Goal: Transaction & Acquisition: Book appointment/travel/reservation

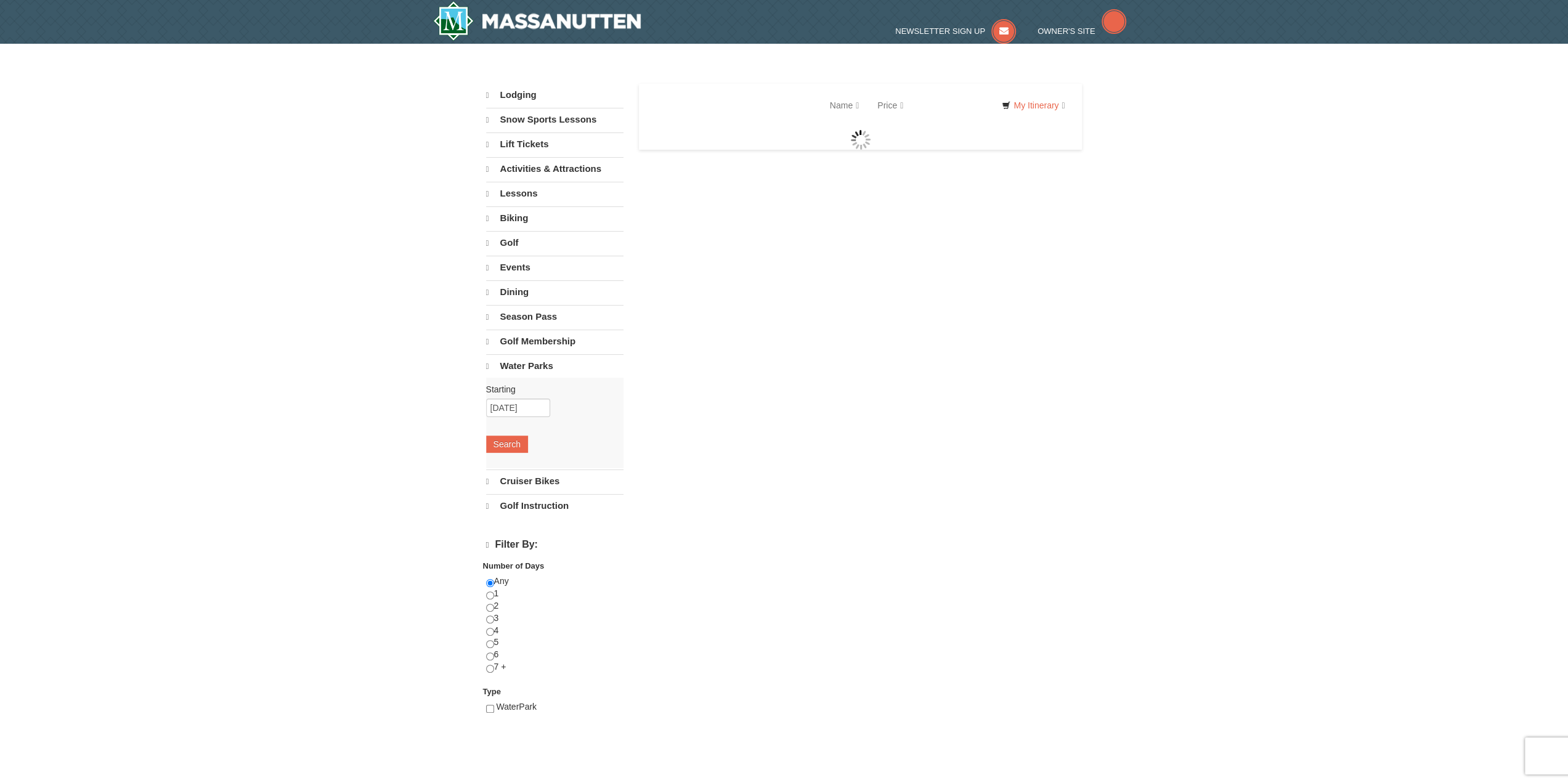
select select "10"
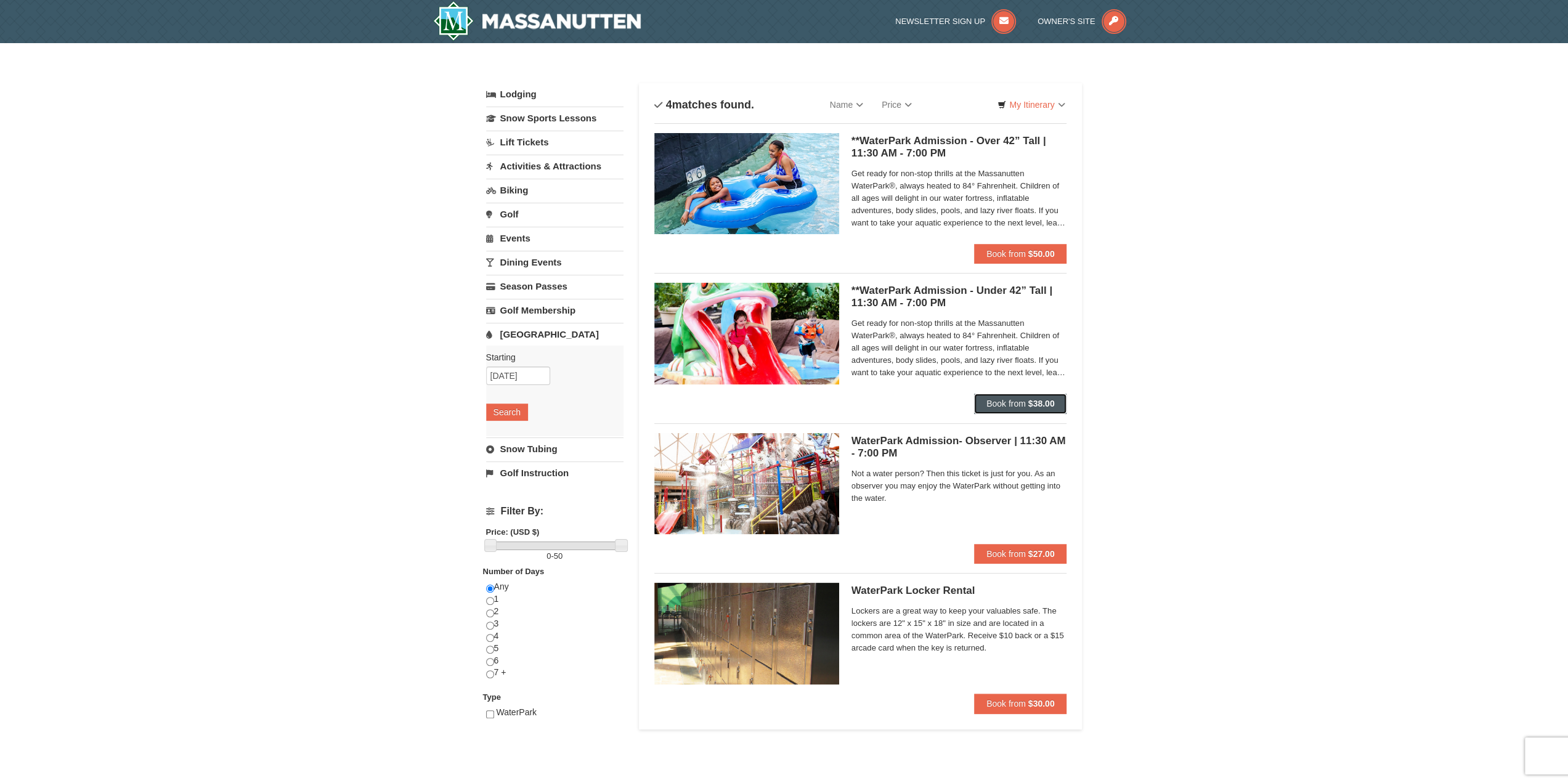
click at [1031, 408] on strong "$38.00" at bounding box center [1041, 403] width 26 height 10
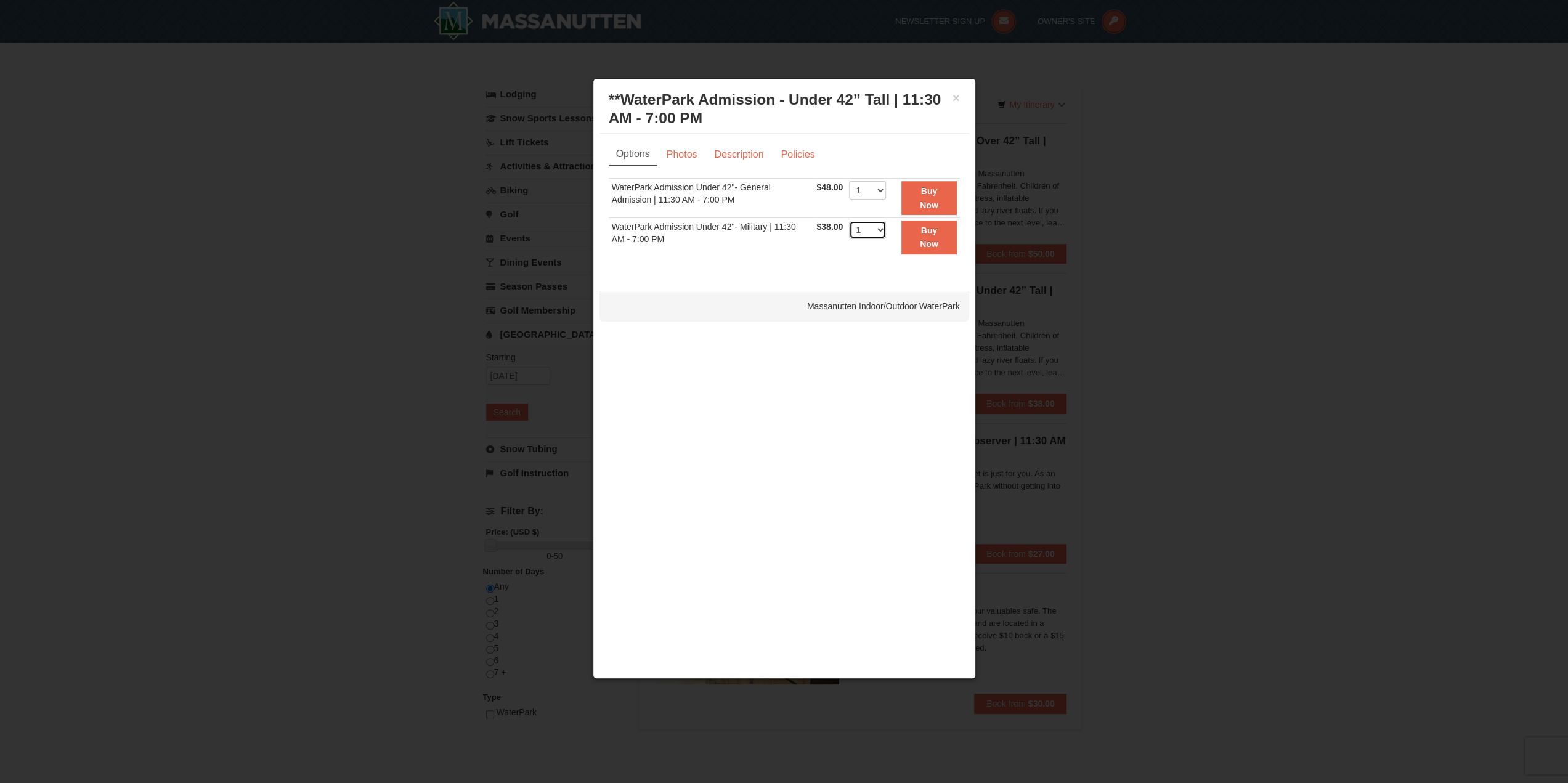
click at [869, 229] on select "1 2 3 4 5 6 7 8 9 10 11 12 13 14 15 16 17 18 19 20 21 22" at bounding box center [868, 230] width 37 height 19
click at [876, 186] on select "1 2 3 4 5 6 7 8 9 10 11 12 13 14 15 16 17 18 19 20 21 22" at bounding box center [868, 190] width 37 height 19
click at [965, 98] on div "× **WaterPark Admission - Under 42” Tall | 11:30 AM - 7:00 PM Massanutten Indoo…" at bounding box center [784, 109] width 370 height 49
click at [964, 97] on div "× **WaterPark Admission - Under 42” Tall | 11:30 AM - 7:00 PM Massanutten Indoo…" at bounding box center [784, 109] width 370 height 49
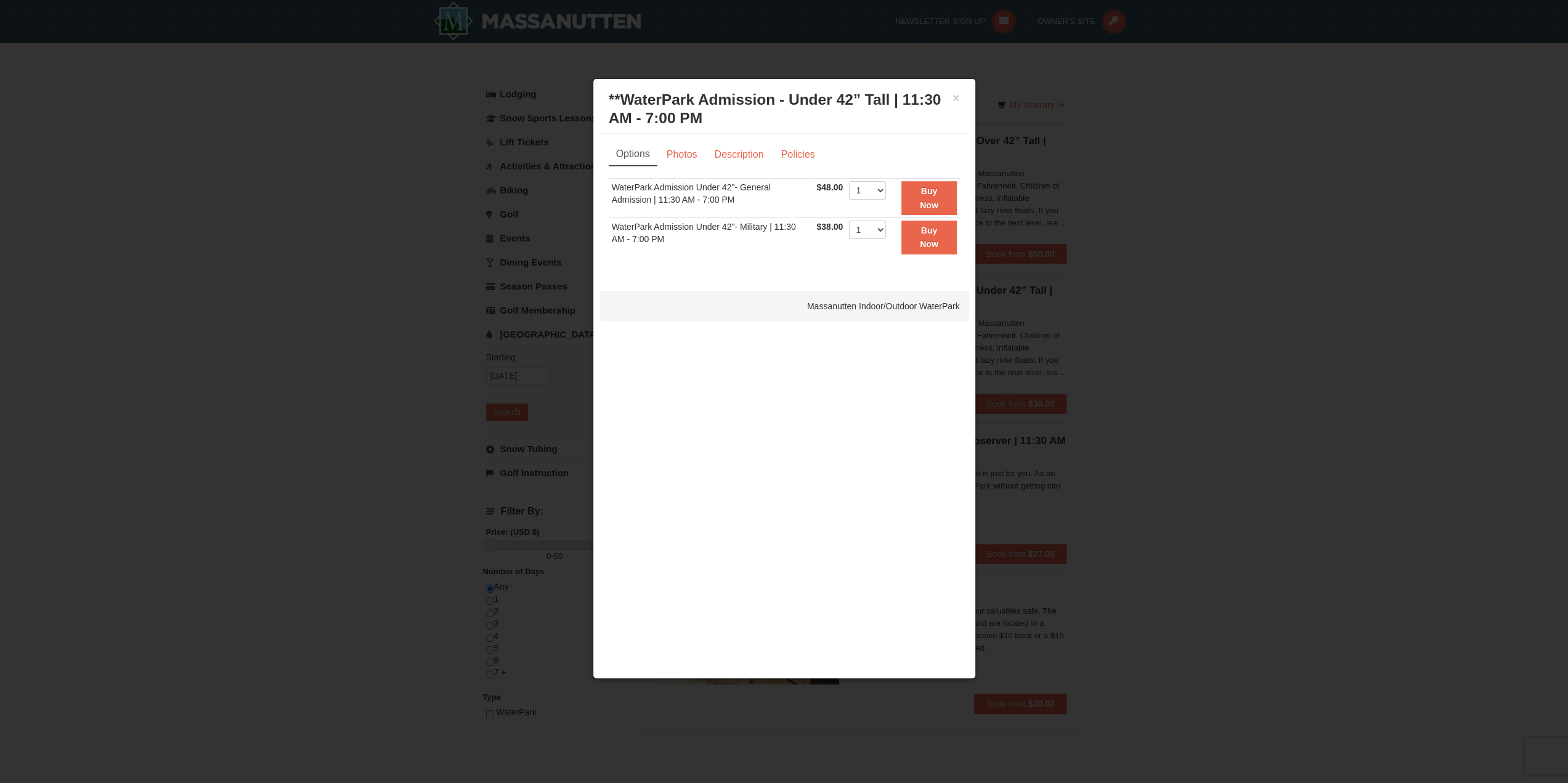
click at [947, 96] on h3 "**WaterPark Admission - Under 42” Tall | 11:30 AM - 7:00 PM Massanutten Indoor/…" at bounding box center [784, 109] width 351 height 37
click at [954, 98] on button "×" at bounding box center [956, 98] width 8 height 12
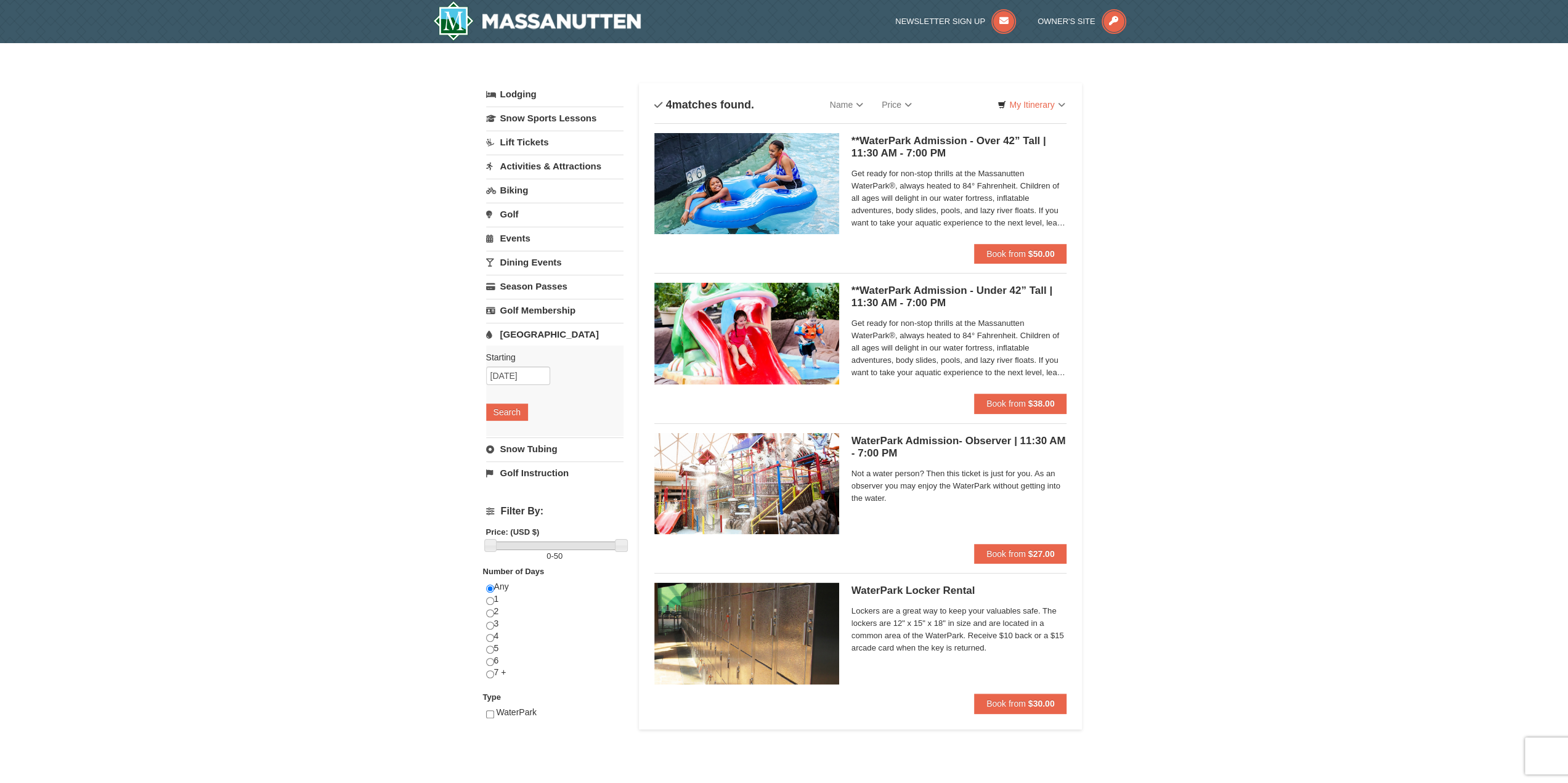
click at [532, 89] on link "Lodging" at bounding box center [555, 94] width 138 height 22
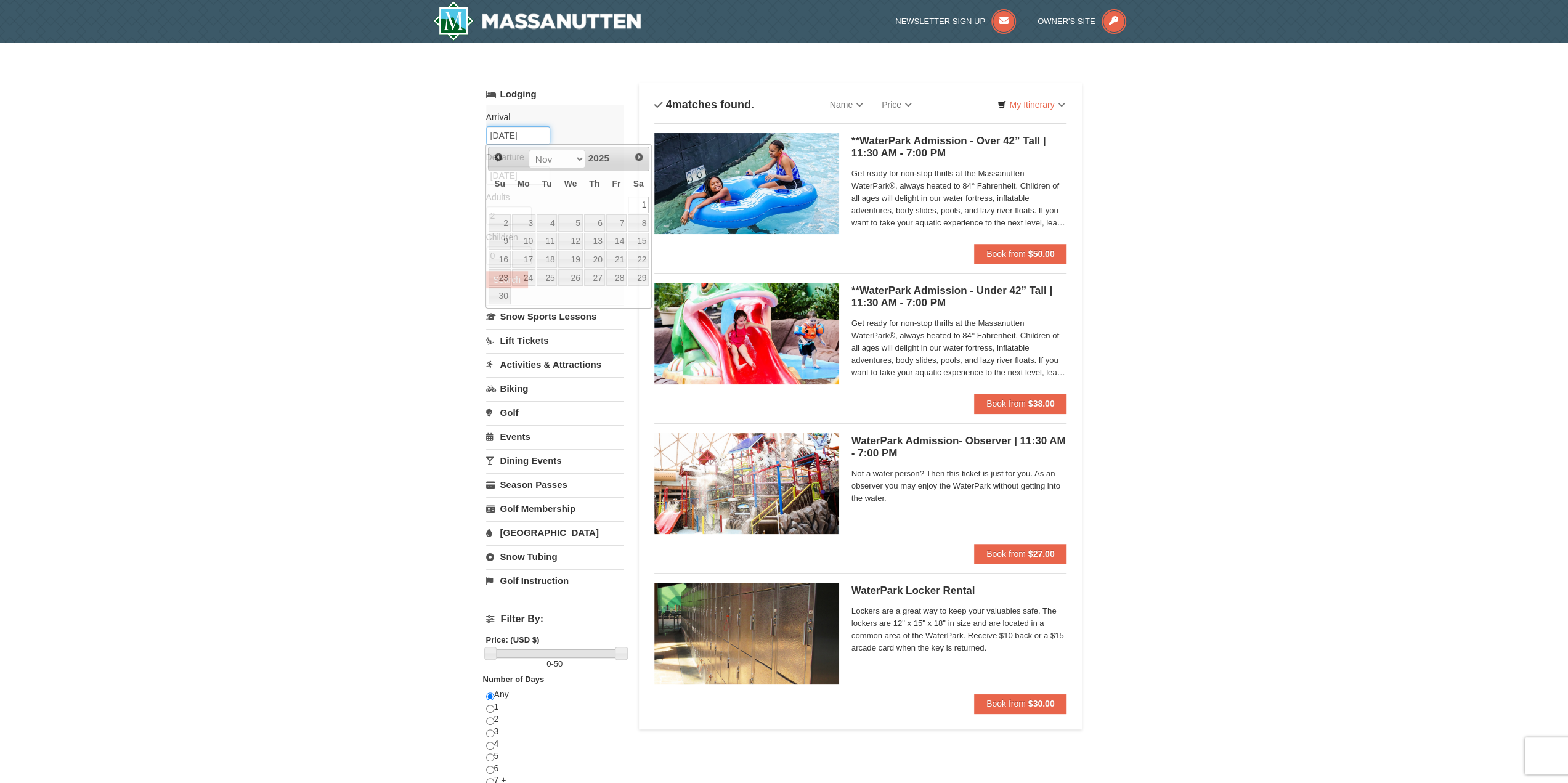
click at [532, 128] on input "11/01/2025" at bounding box center [518, 135] width 64 height 19
click at [641, 198] on link "1" at bounding box center [638, 205] width 21 height 17
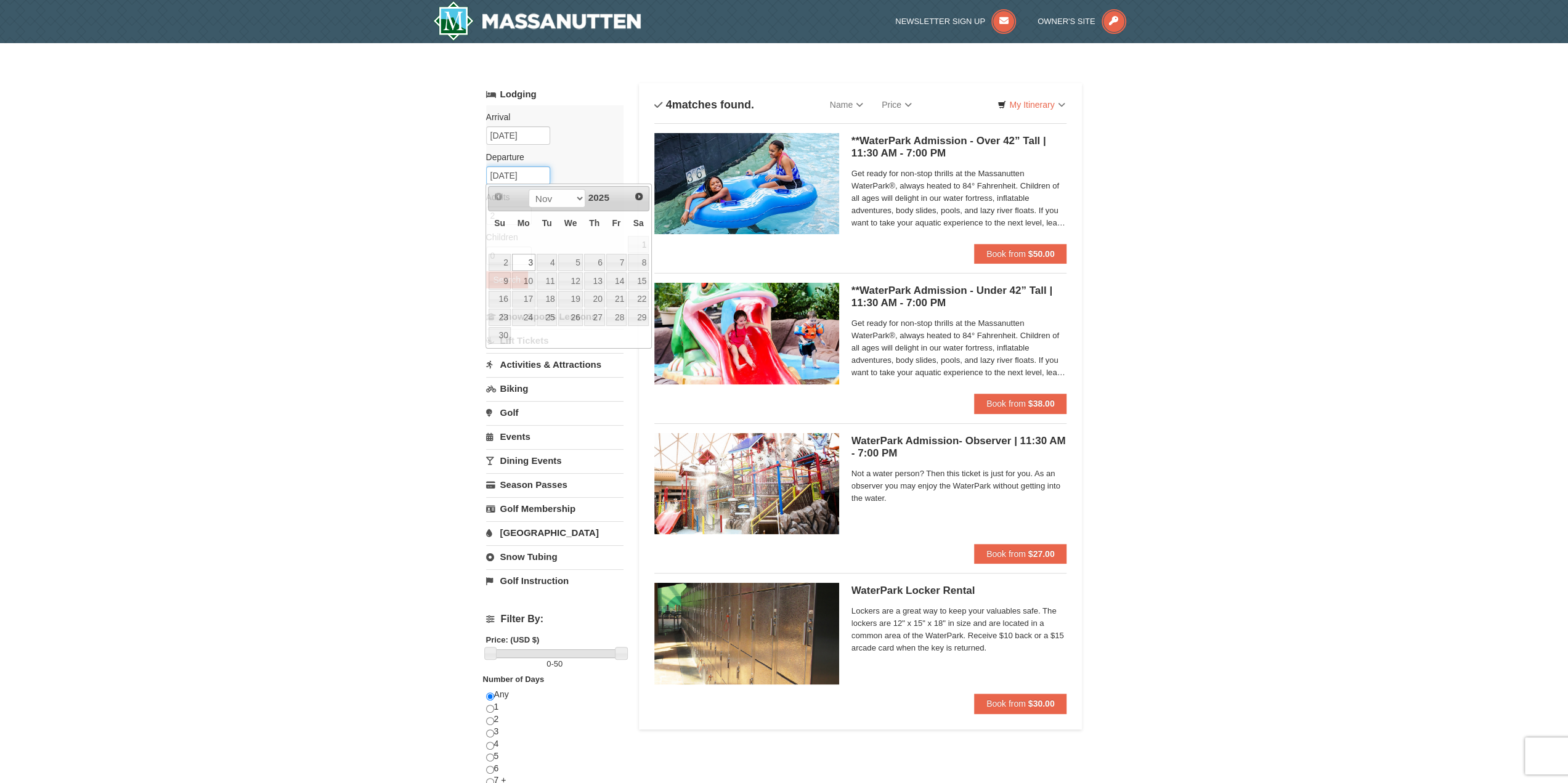
click at [526, 173] on input "[DATE]" at bounding box center [518, 176] width 64 height 19
click at [528, 258] on link "3" at bounding box center [524, 262] width 23 height 17
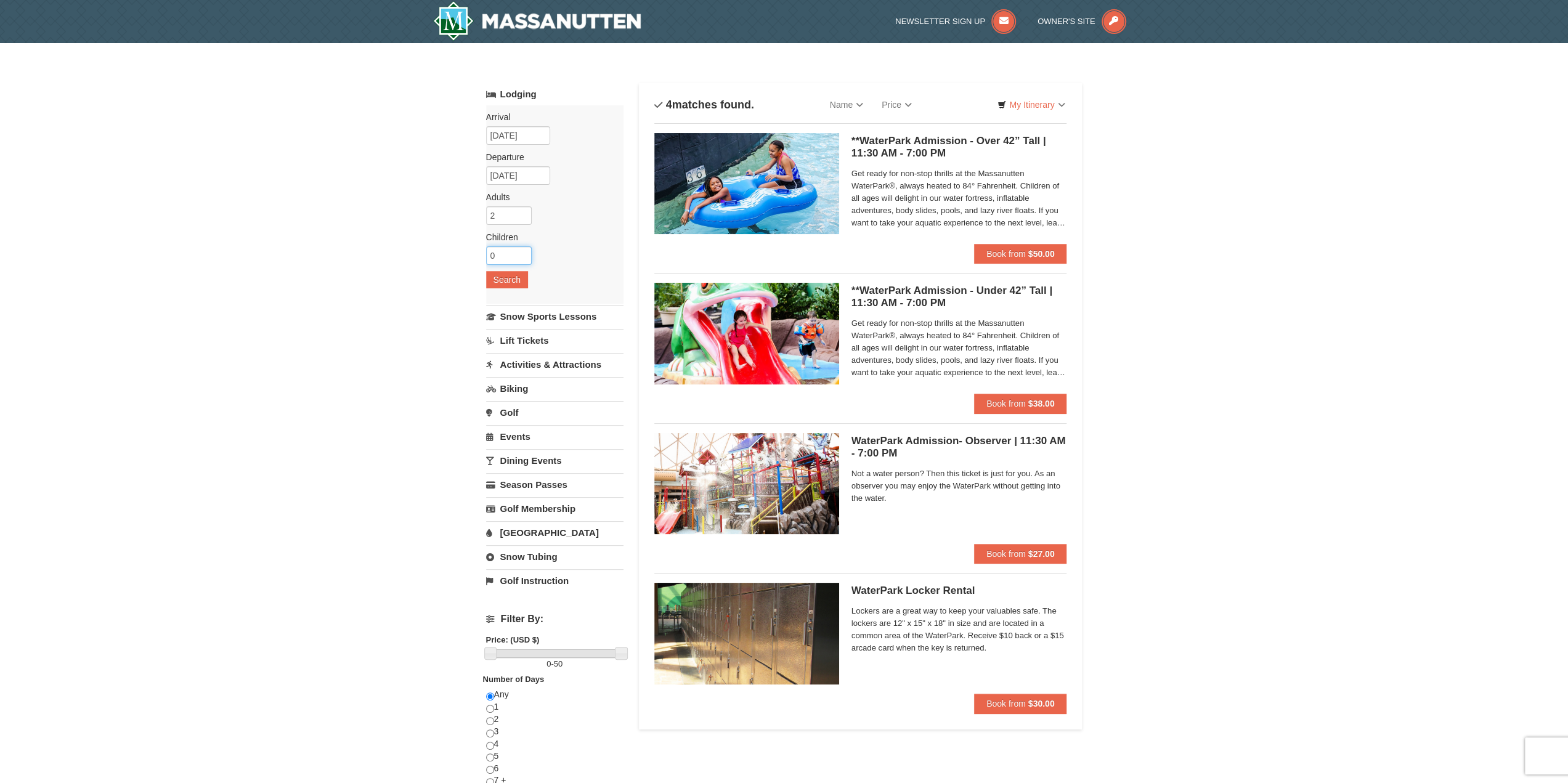
click at [514, 258] on input "0" at bounding box center [508, 256] width 46 height 19
click at [519, 251] on input "1" at bounding box center [508, 256] width 46 height 19
type input "2"
click at [519, 251] on input "2" at bounding box center [508, 256] width 46 height 19
click at [503, 211] on input "2" at bounding box center [508, 216] width 46 height 19
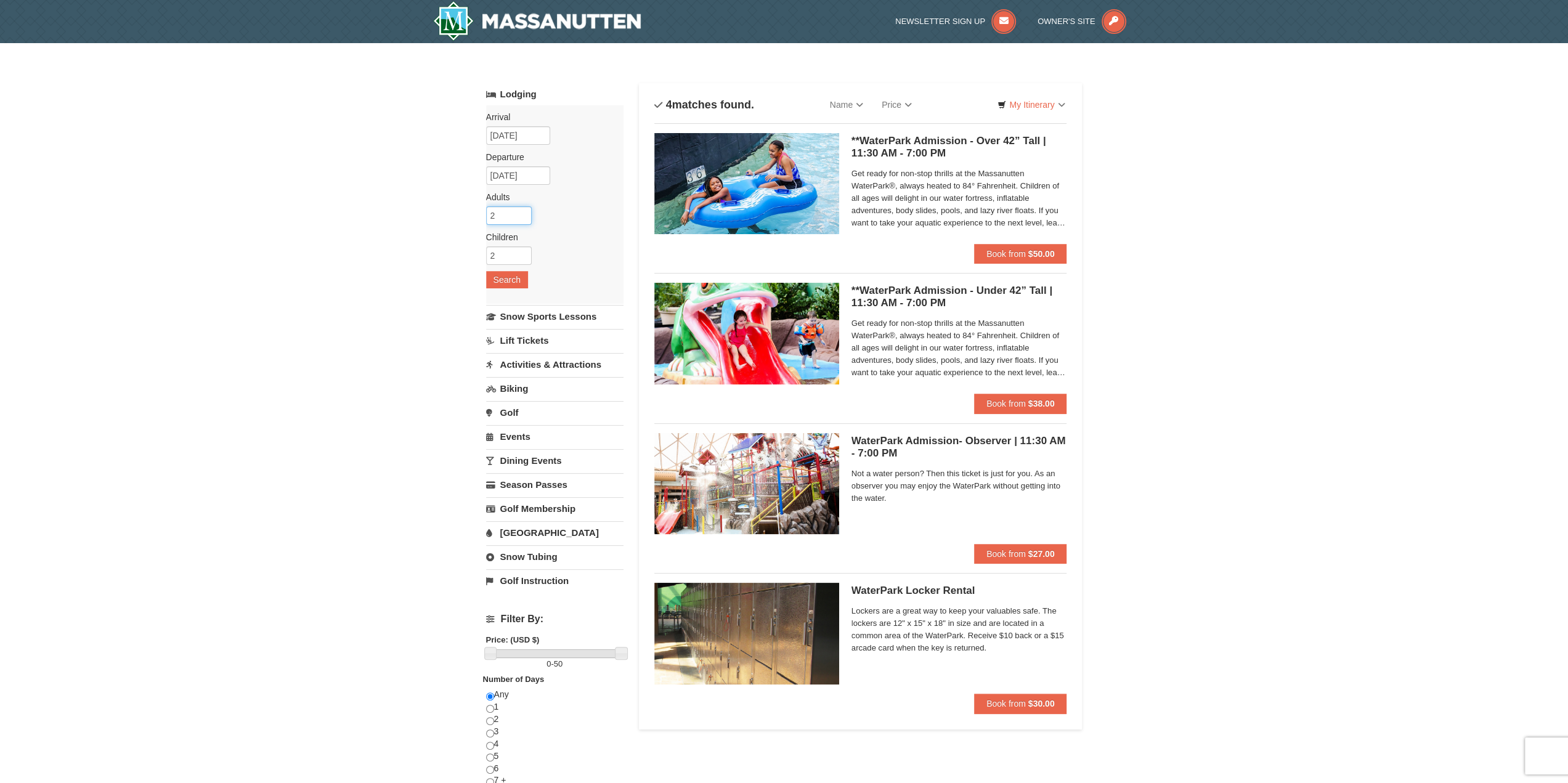
click at [520, 221] on input "2" at bounding box center [508, 216] width 46 height 19
type input "1"
click at [522, 220] on input "1" at bounding box center [508, 216] width 46 height 19
click at [503, 273] on button "Search" at bounding box center [507, 279] width 42 height 17
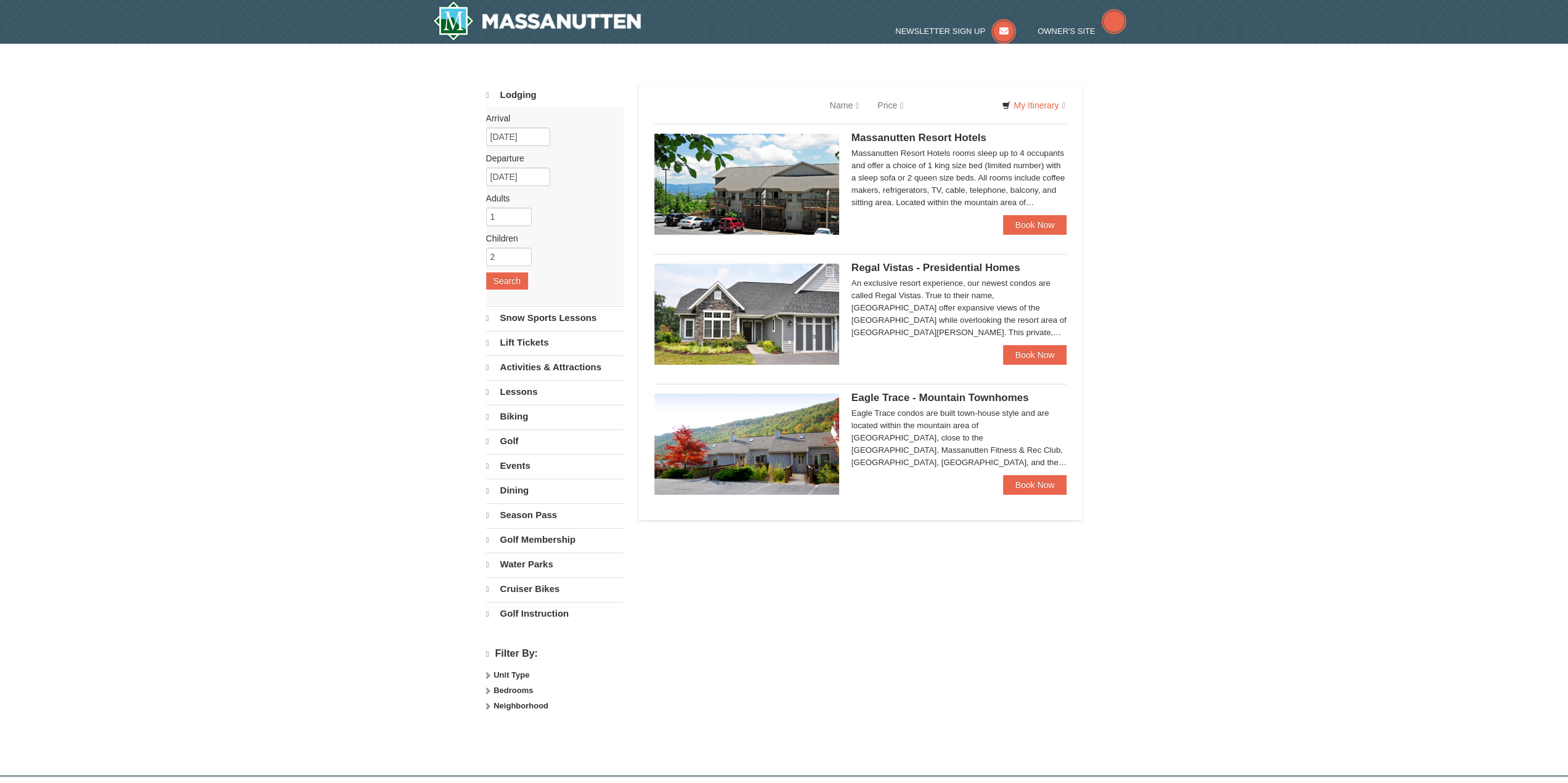
select select "10"
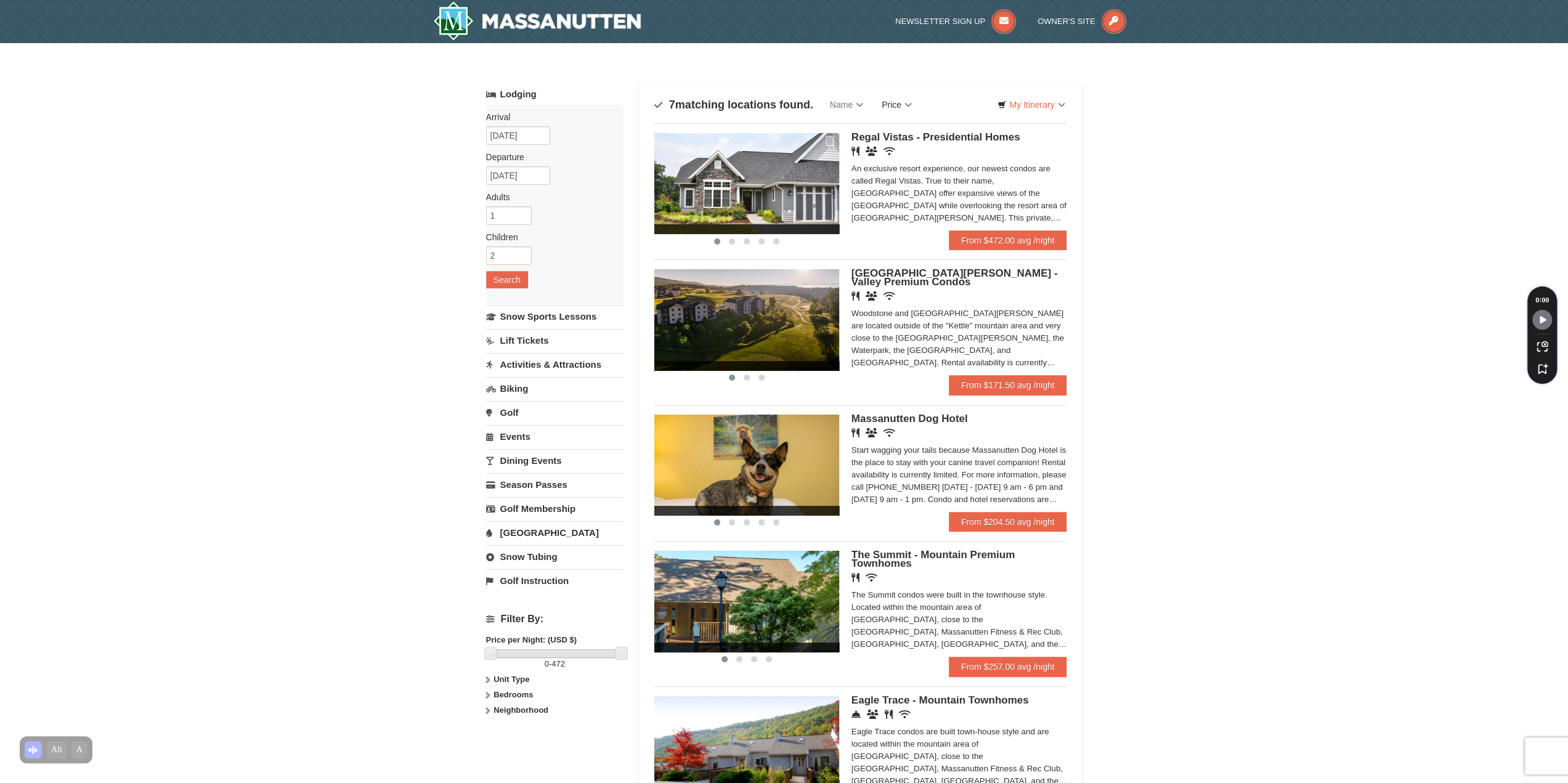
click at [910, 105] on link "Price" at bounding box center [897, 104] width 49 height 25
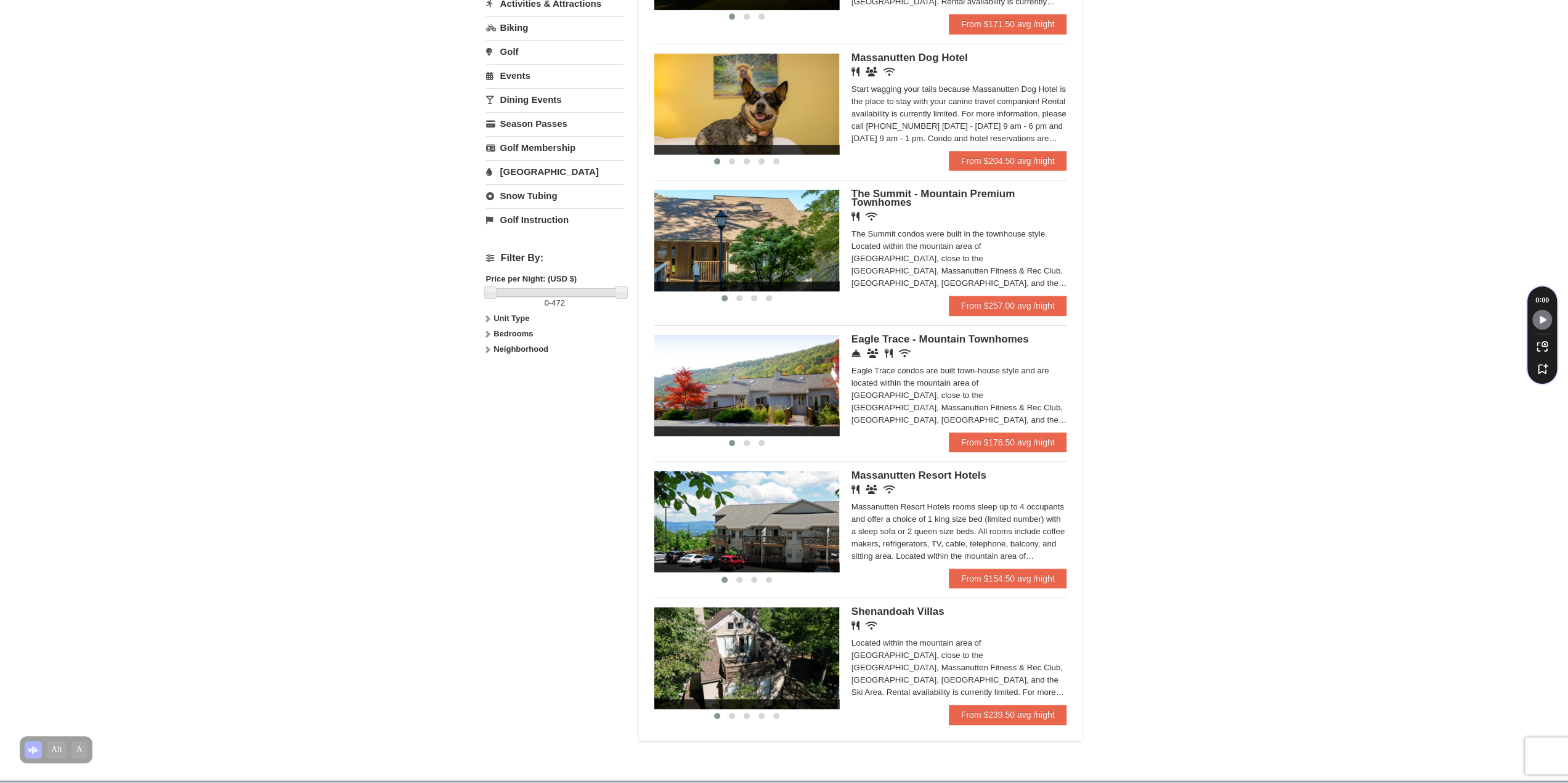
scroll to position [432, 0]
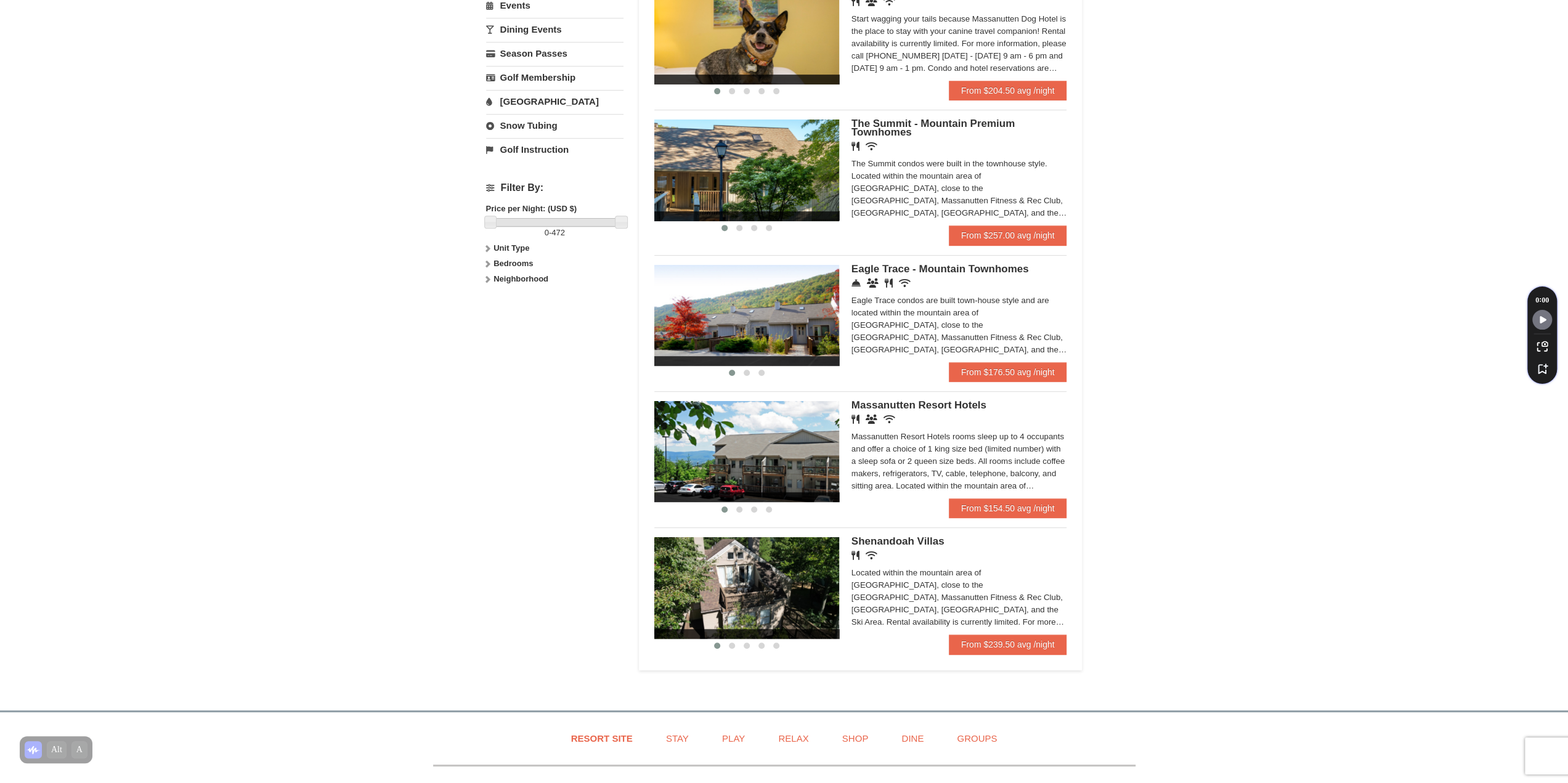
drag, startPoint x: 940, startPoint y: 406, endPoint x: 1095, endPoint y: 329, distance: 173.1
click at [1095, 327] on div "× Categories Map List Filter My Itinerary Questions? 1-540-289-9441 Lodging Arr…" at bounding box center [784, 155] width 1568 height 1086
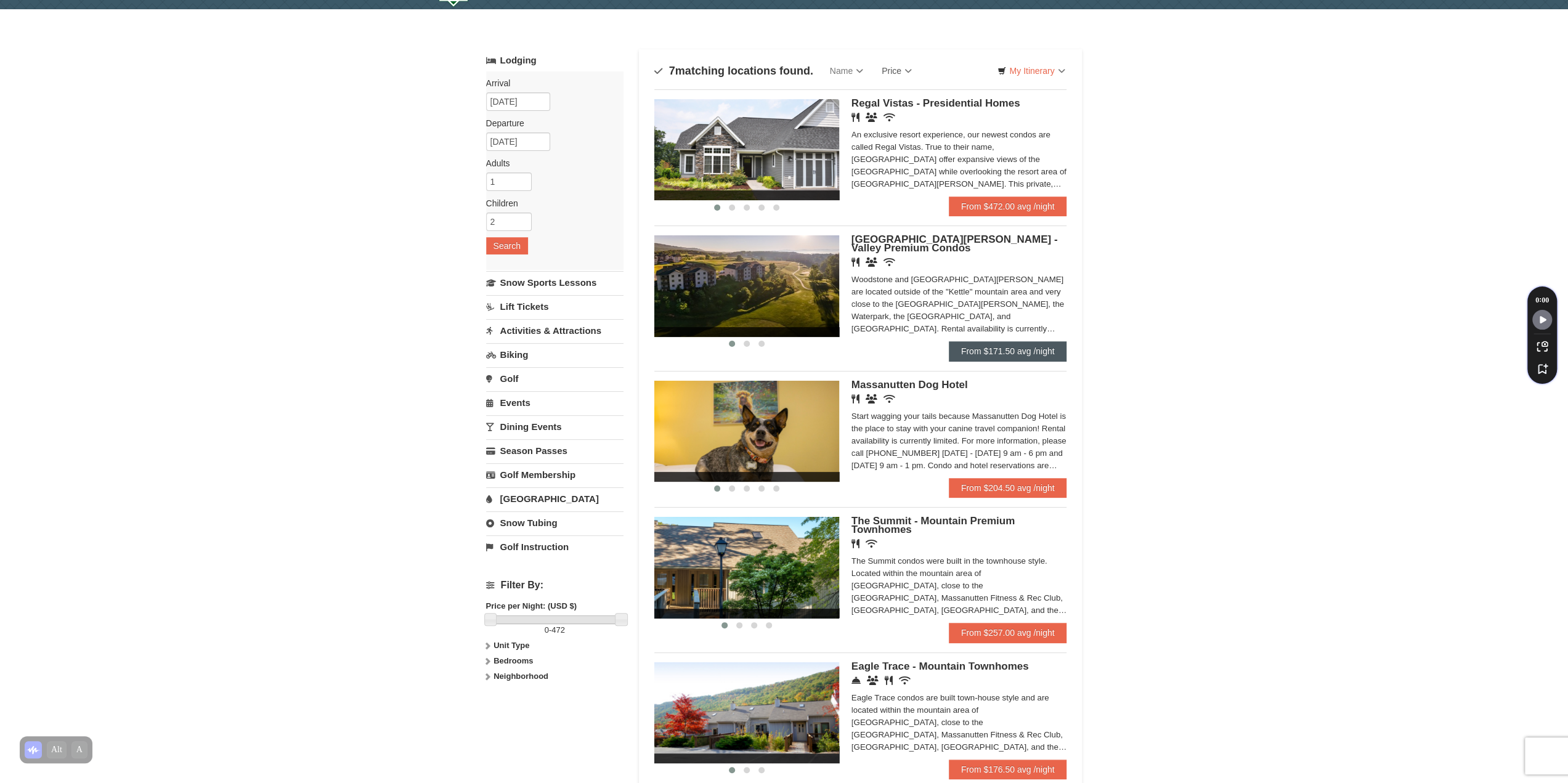
scroll to position [0, 0]
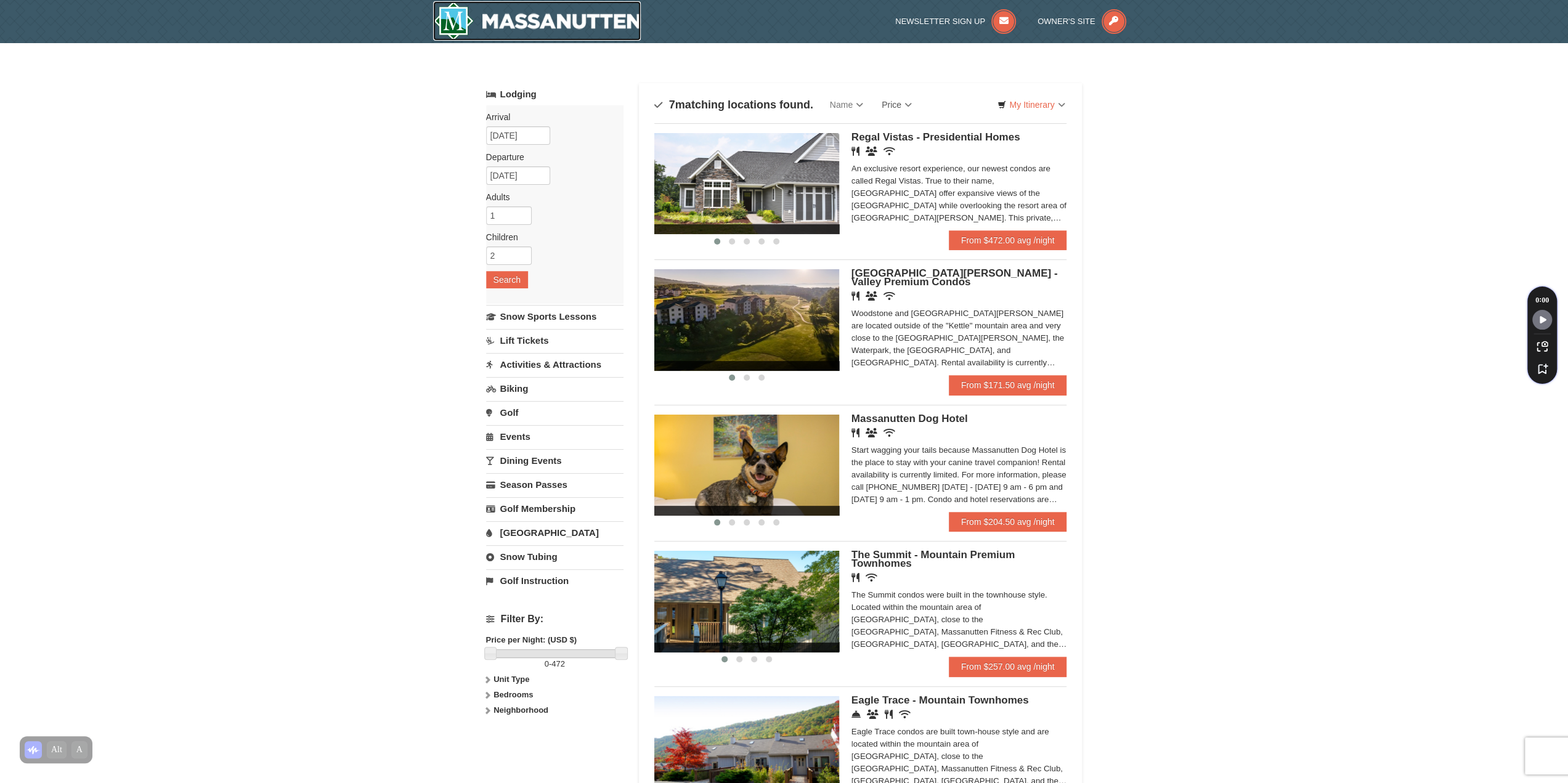
click at [509, 26] on img at bounding box center [537, 21] width 208 height 39
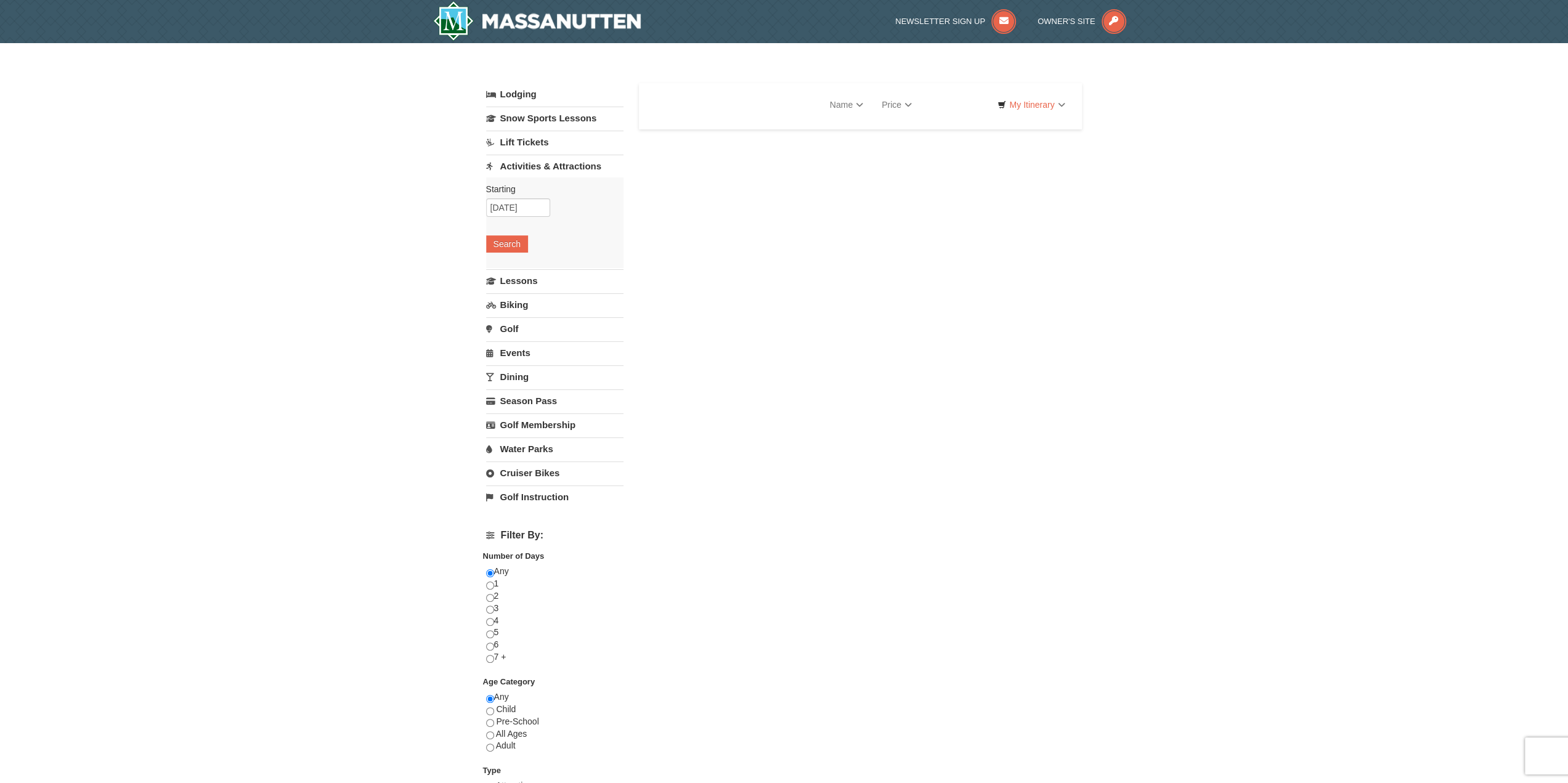
select select "10"
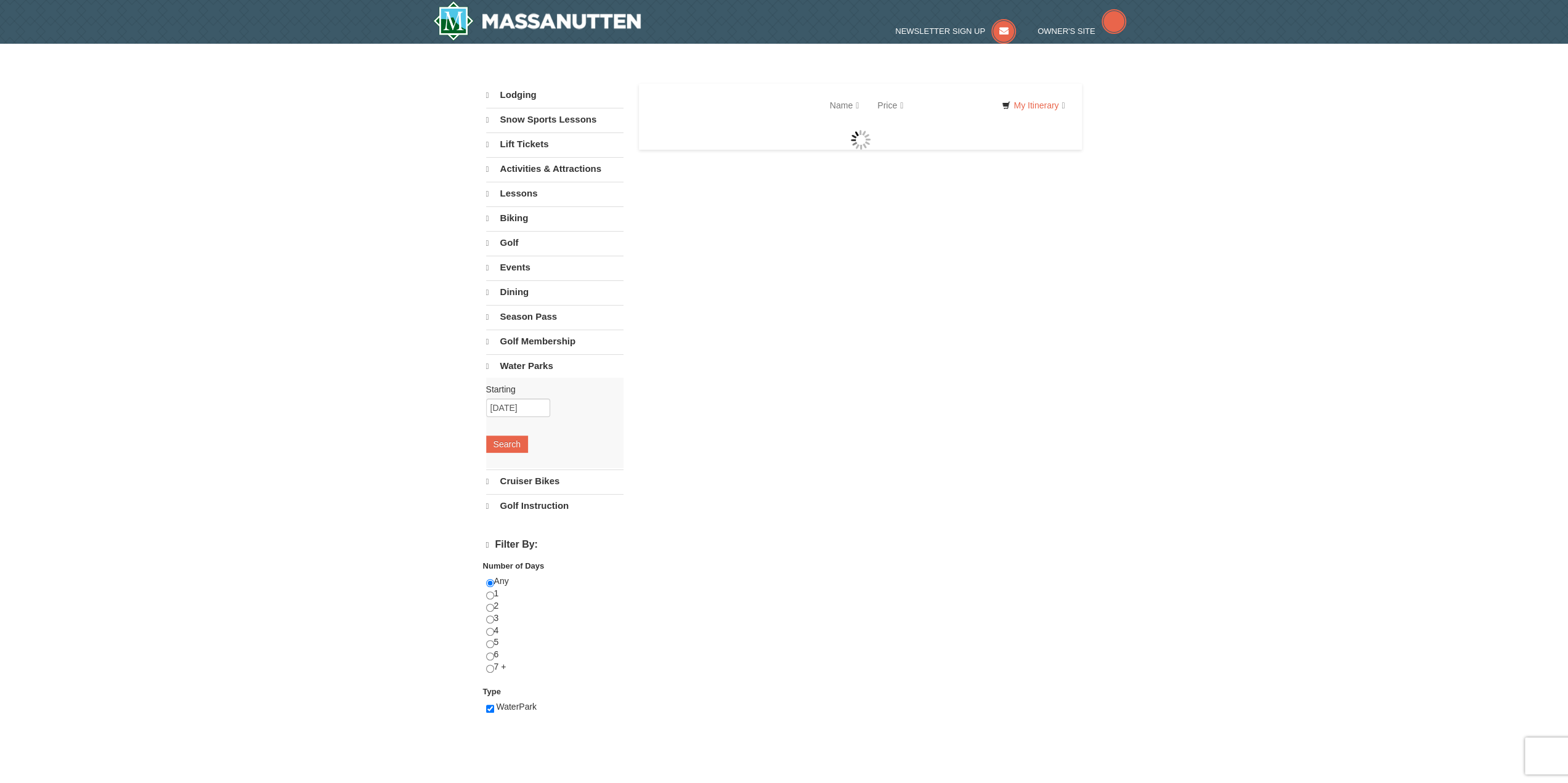
select select "10"
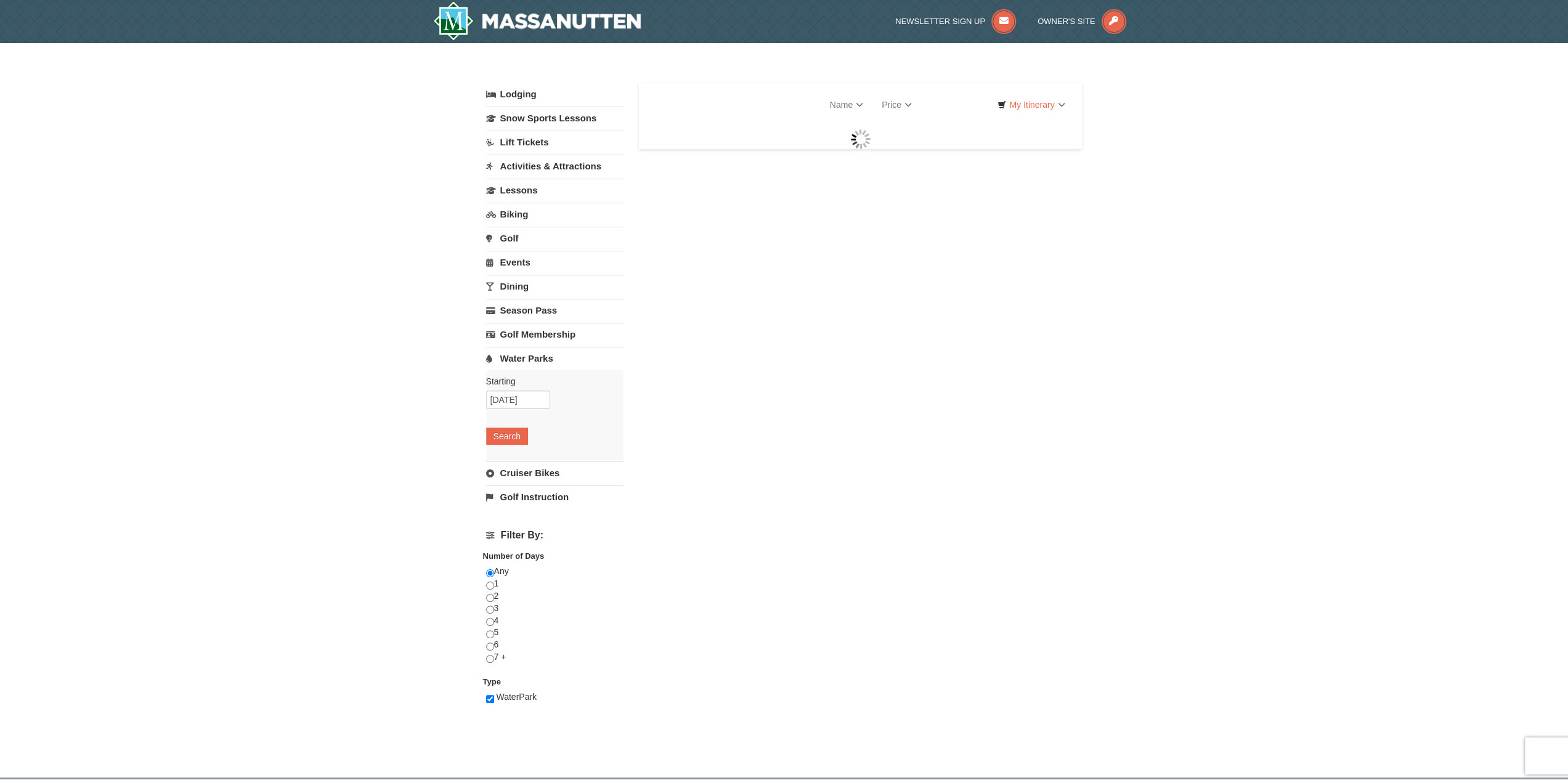
select select "10"
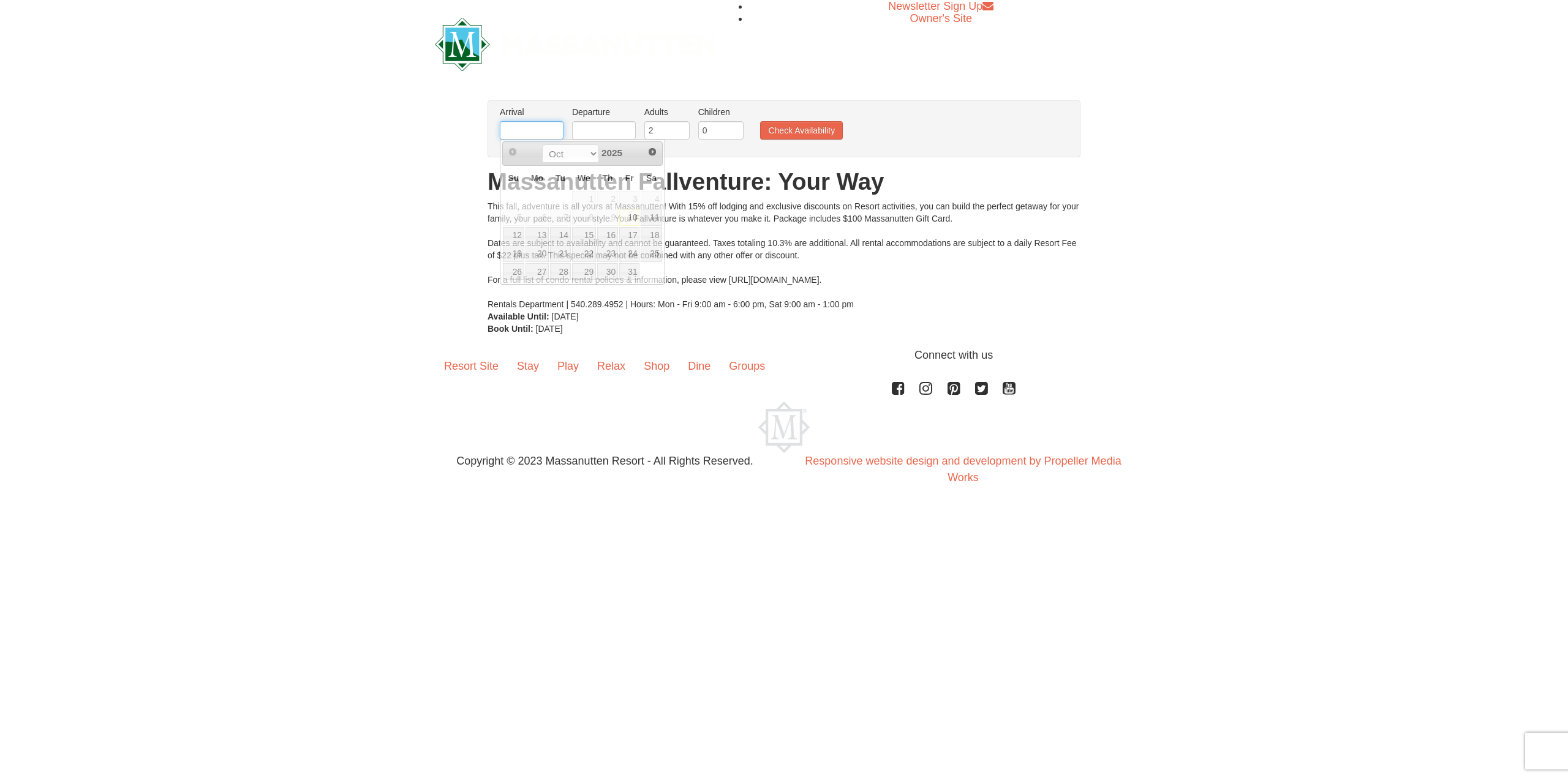
click at [550, 134] on input "text" at bounding box center [531, 131] width 64 height 18
click at [649, 154] on span "Next" at bounding box center [652, 151] width 10 height 10
click at [649, 202] on link "1" at bounding box center [651, 200] width 21 height 17
type input "[DATE]"
click at [583, 133] on input "text" at bounding box center [604, 131] width 64 height 18
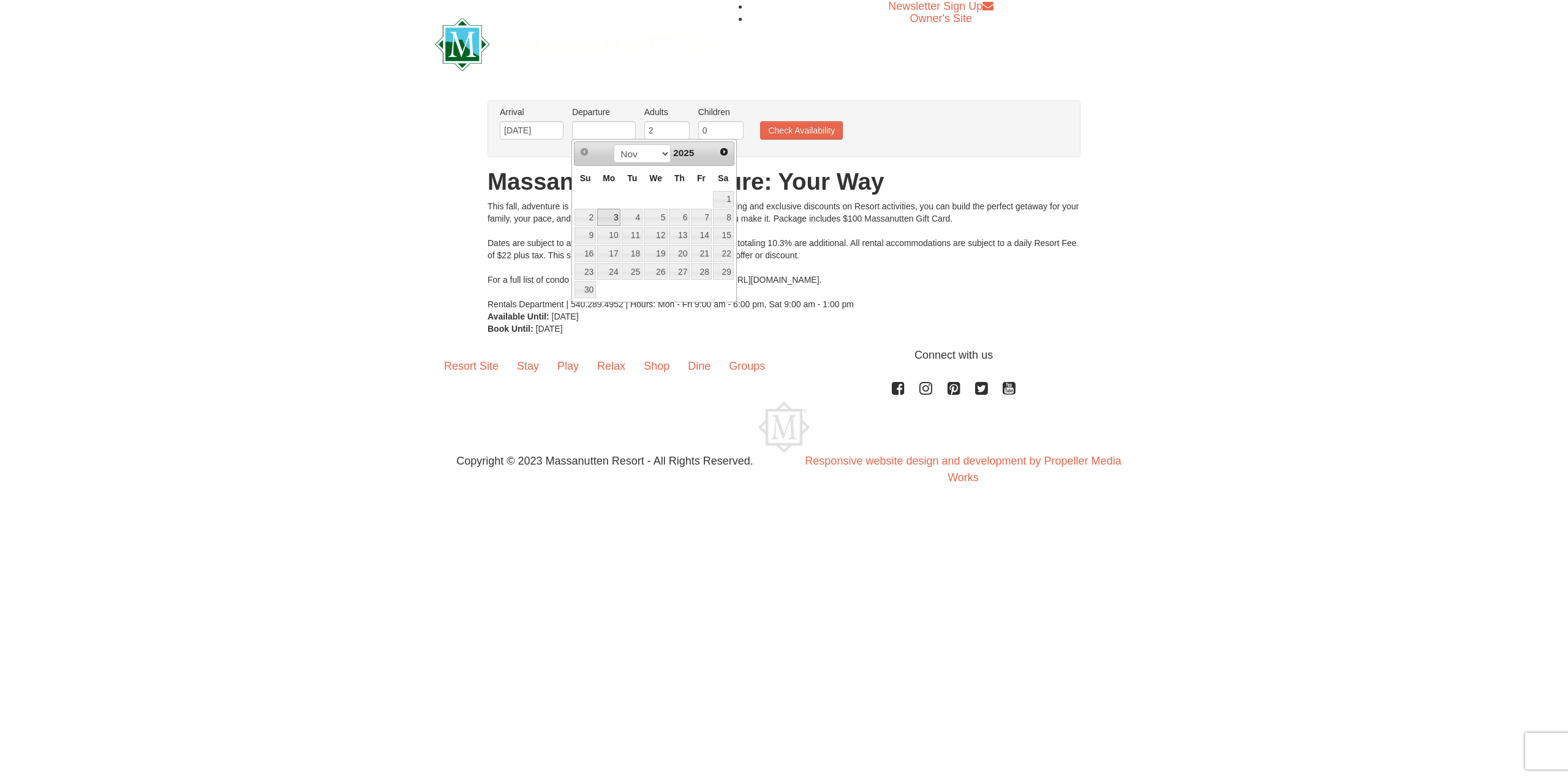
click at [608, 215] on link "3" at bounding box center [609, 218] width 23 height 17
type input "[DATE]"
click at [673, 131] on input "2" at bounding box center [667, 131] width 45 height 18
type input "1"
click at [679, 133] on input "1" at bounding box center [667, 131] width 45 height 18
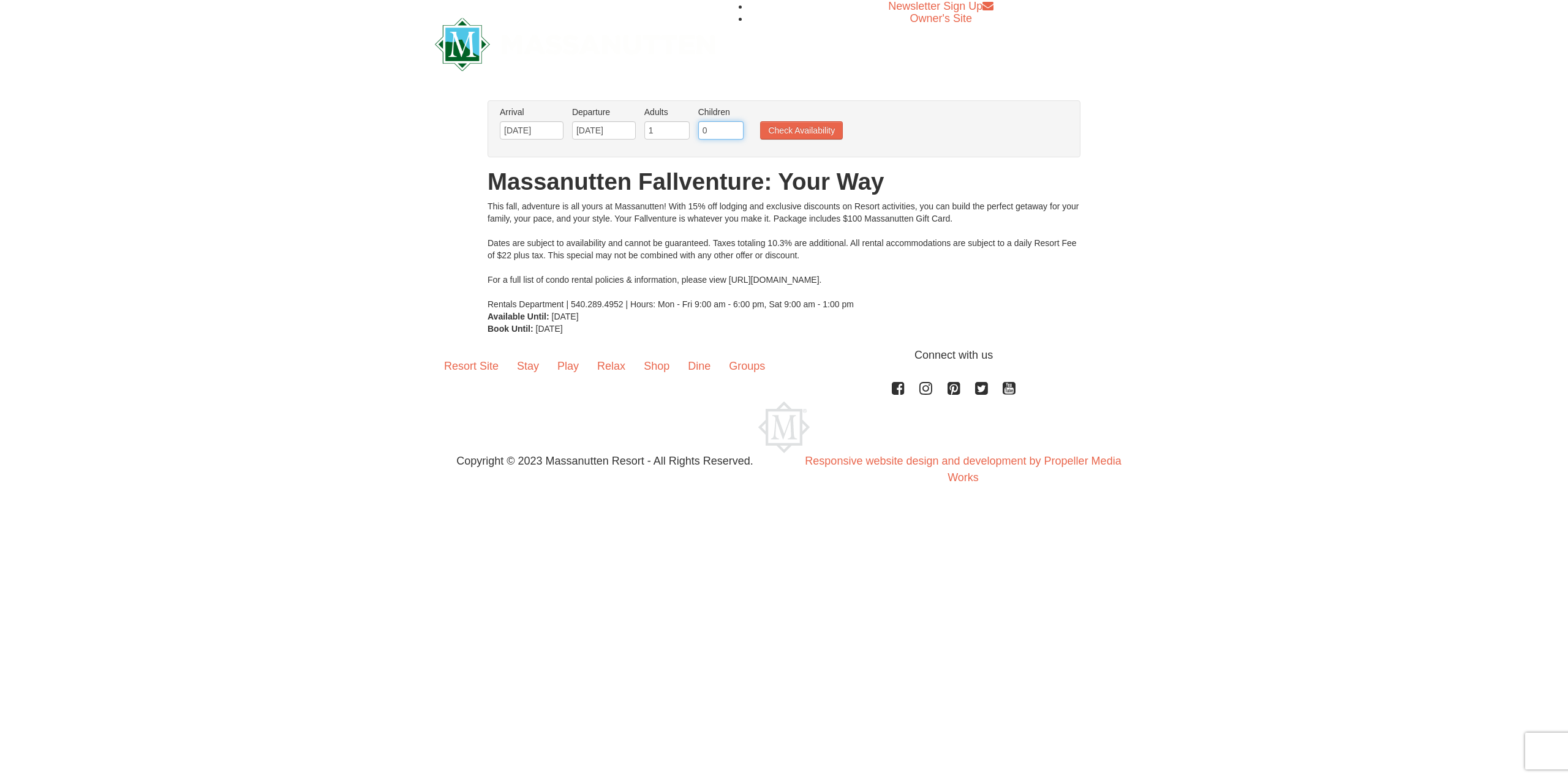
click at [711, 131] on input "0" at bounding box center [721, 131] width 45 height 18
click at [730, 127] on input "1" at bounding box center [721, 131] width 45 height 18
type input "2"
click at [730, 127] on input "2" at bounding box center [721, 131] width 45 height 18
click at [824, 125] on button "Check Availability" at bounding box center [801, 131] width 83 height 18
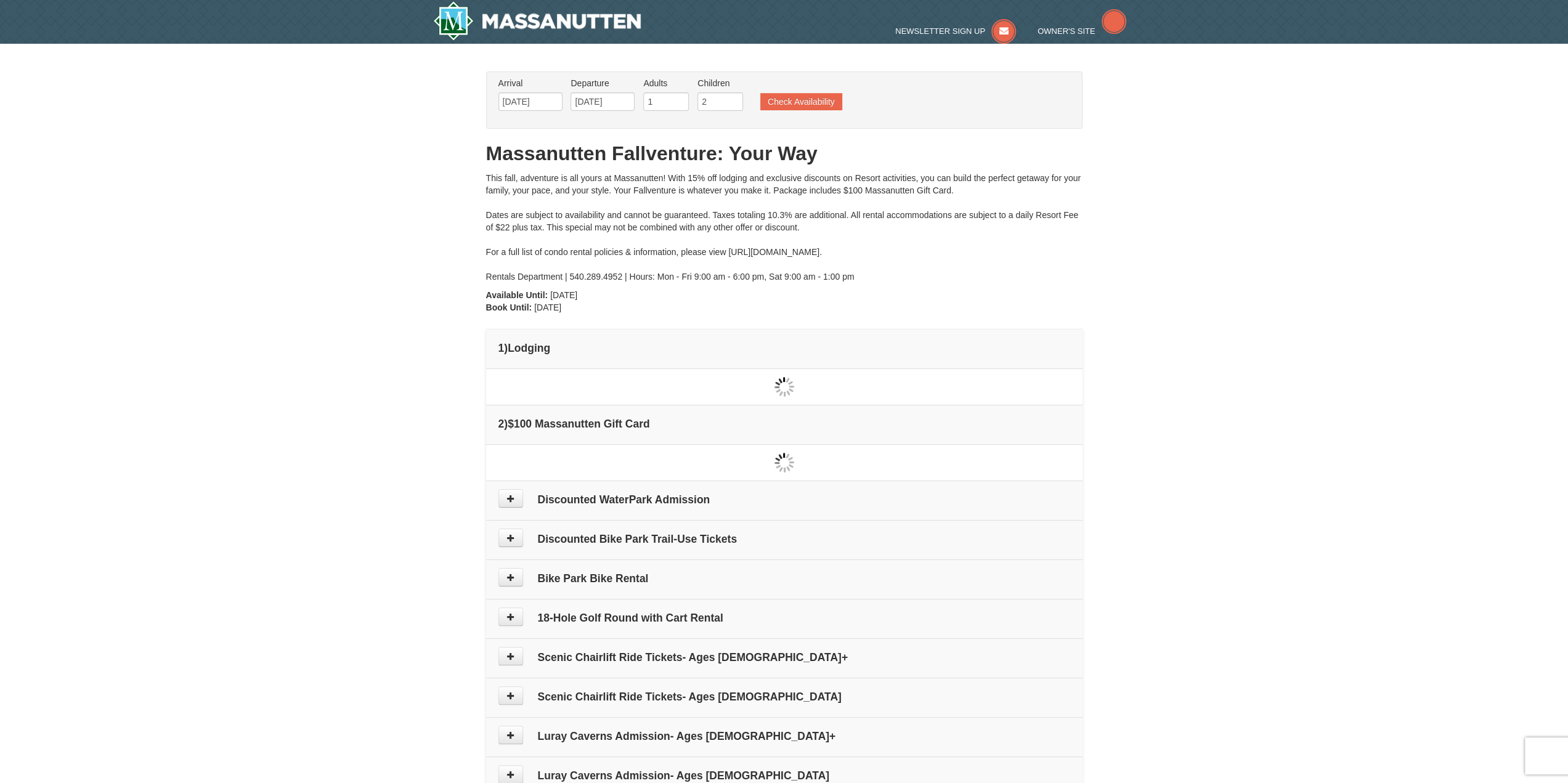
type input "[DATE]"
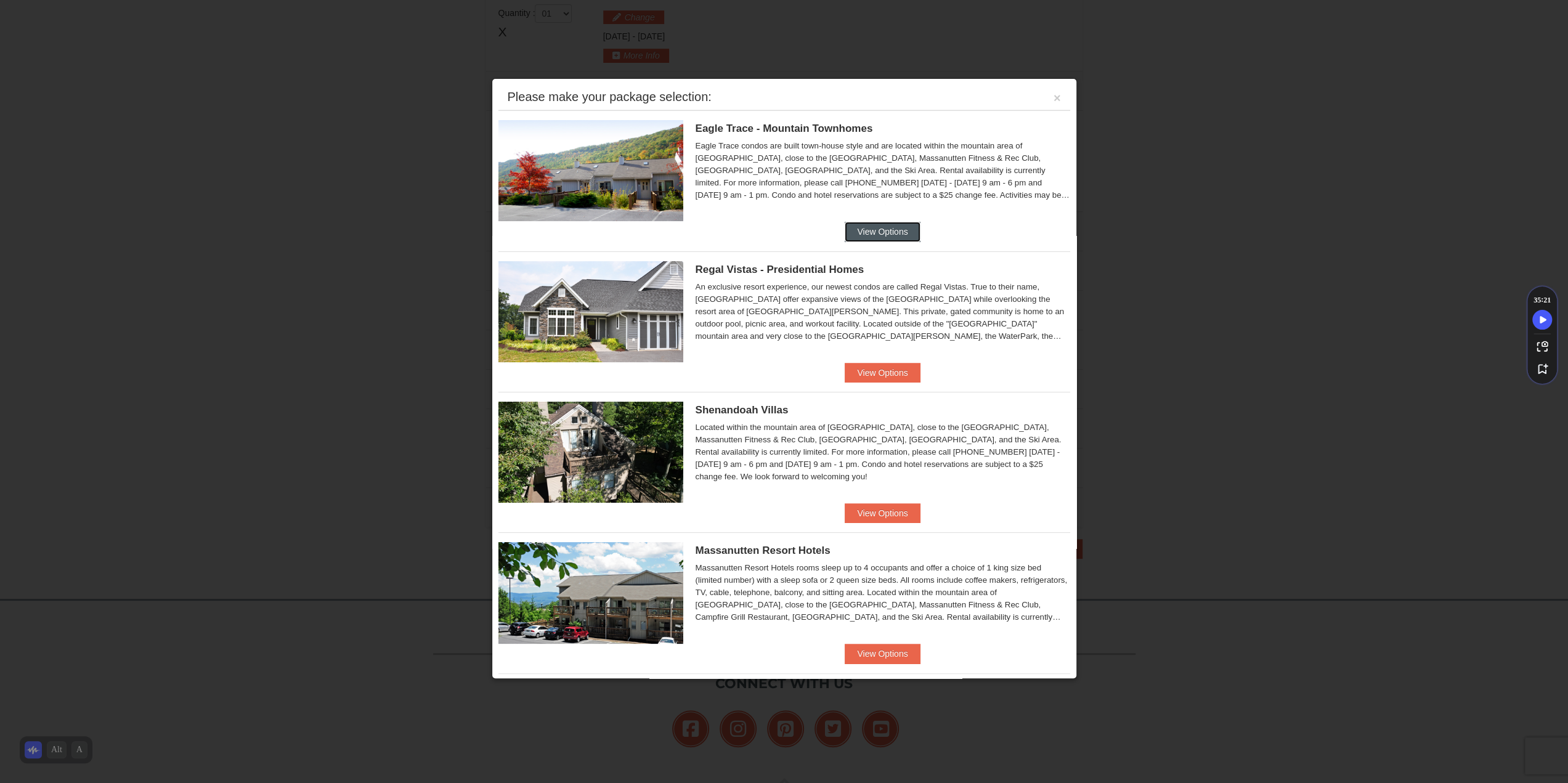
click at [879, 226] on button "View Options" at bounding box center [882, 231] width 75 height 19
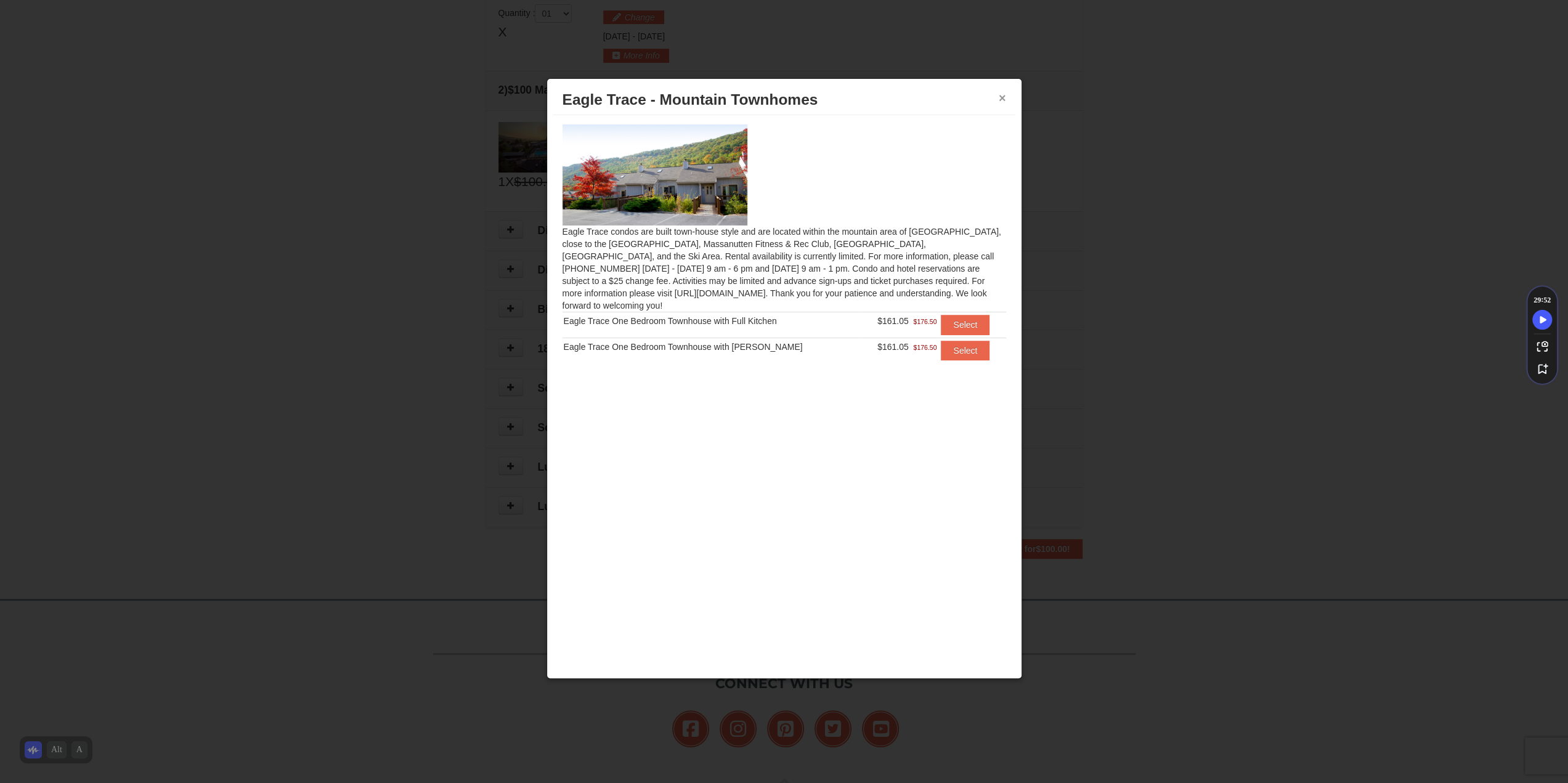
click at [1003, 97] on button "×" at bounding box center [1003, 98] width 8 height 12
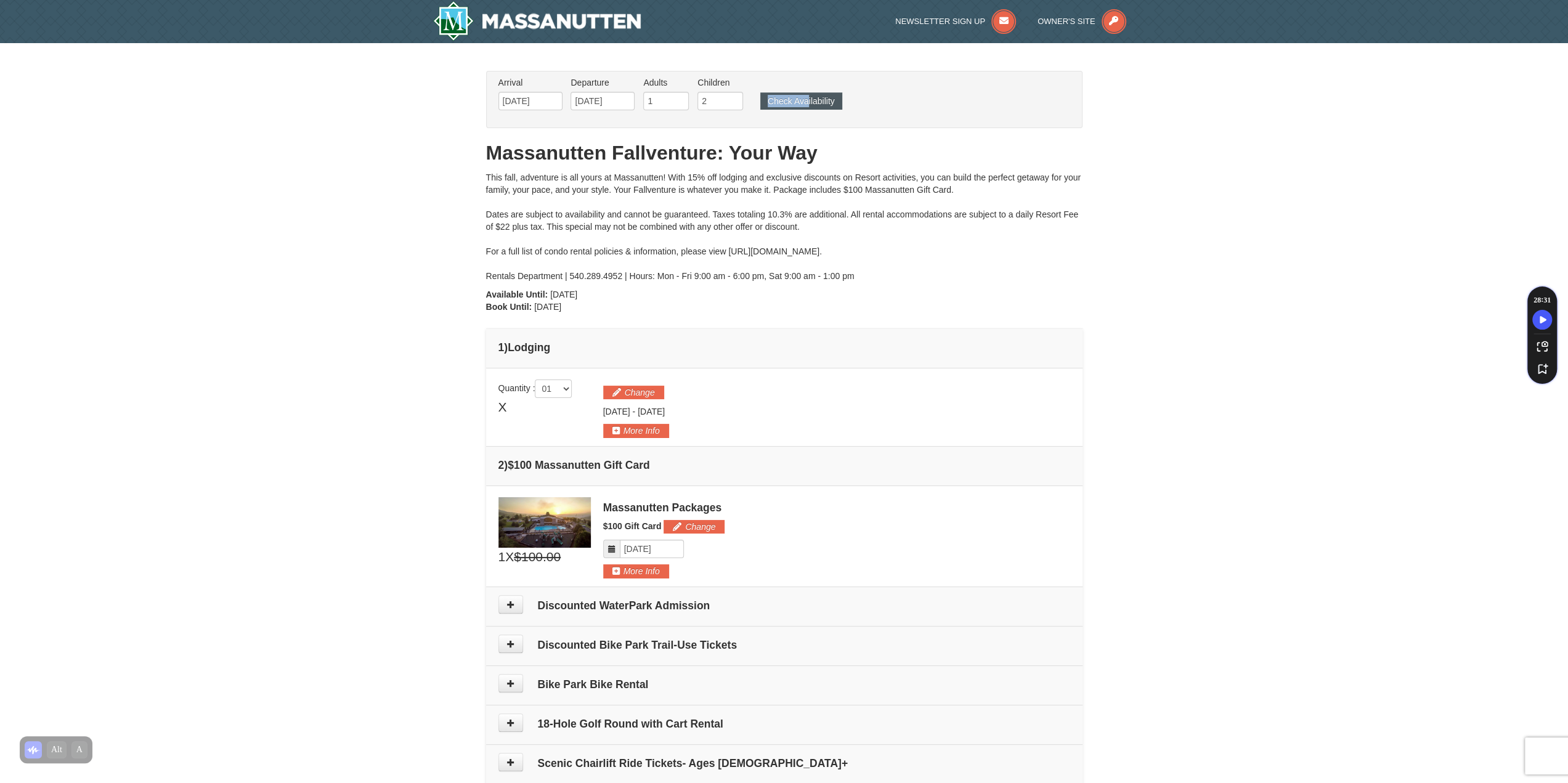
click at [805, 95] on ul "Arrival Please format dates MM/DD/YYYY Please format dates MM/DD/YYYY 11/01/202…" at bounding box center [777, 97] width 565 height 40
click at [803, 101] on button "Check Availability" at bounding box center [801, 101] width 82 height 17
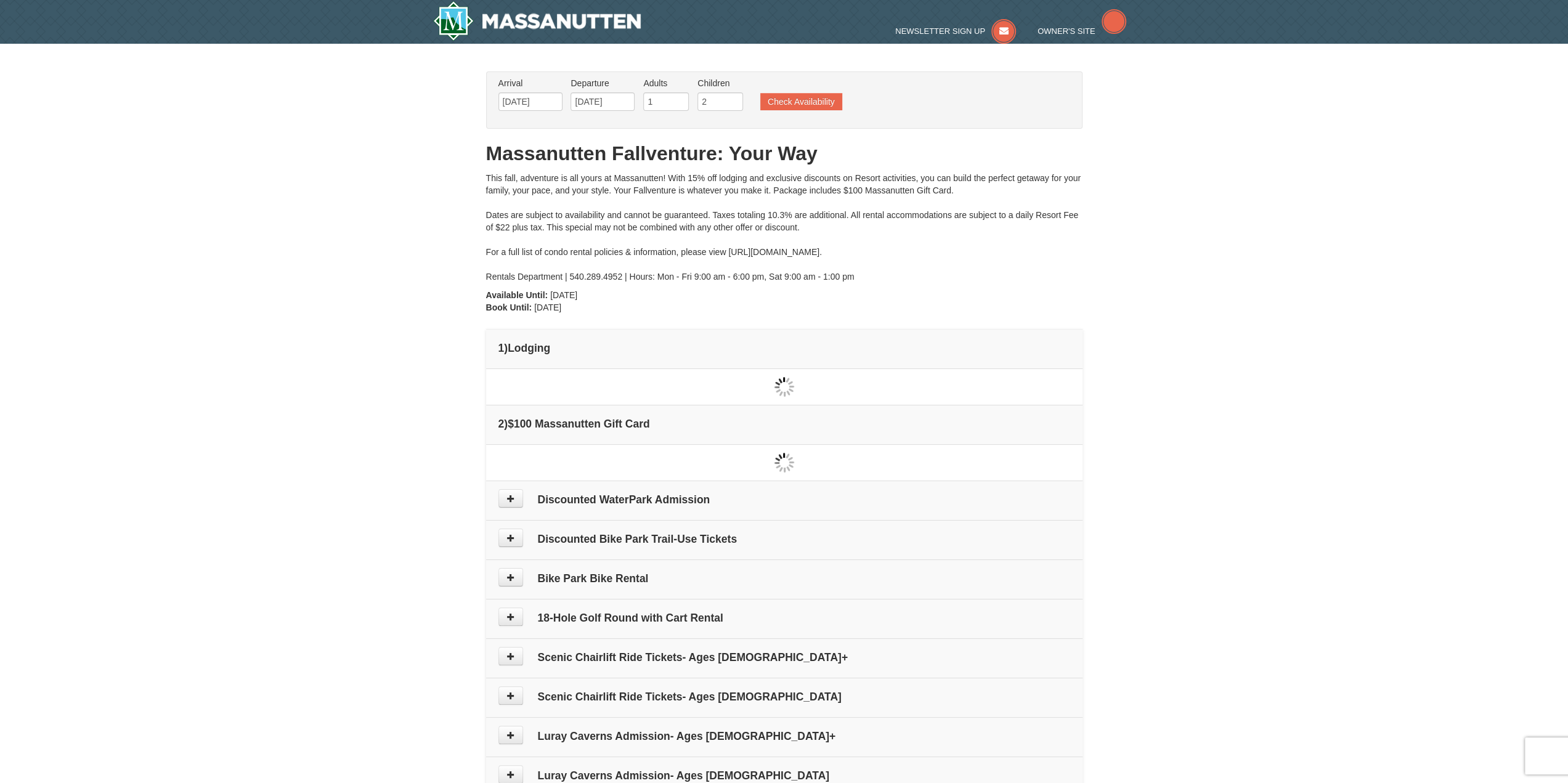
type input "[DATE]"
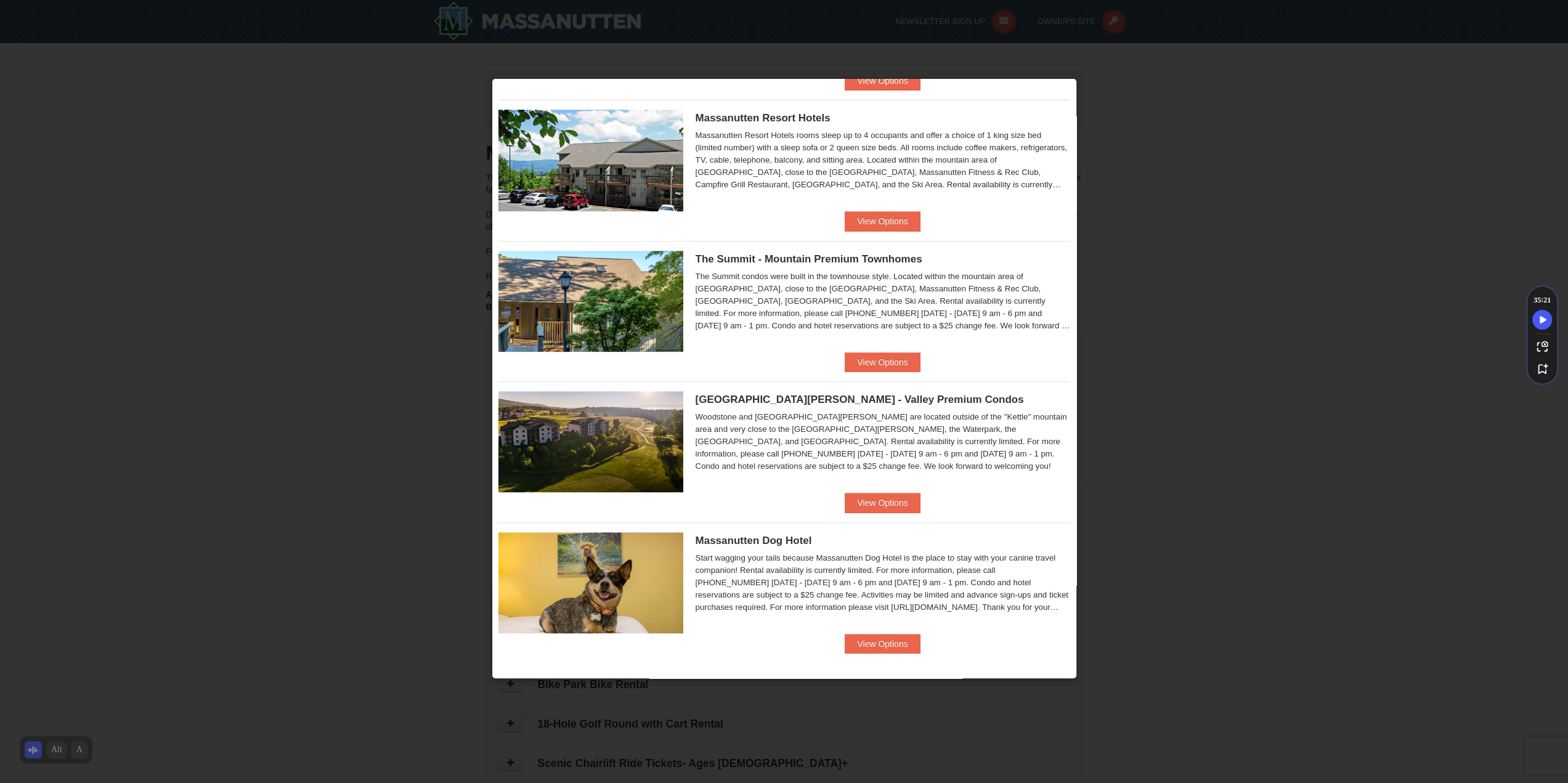
scroll to position [433, 0]
click at [871, 496] on button "View Options" at bounding box center [882, 501] width 75 height 19
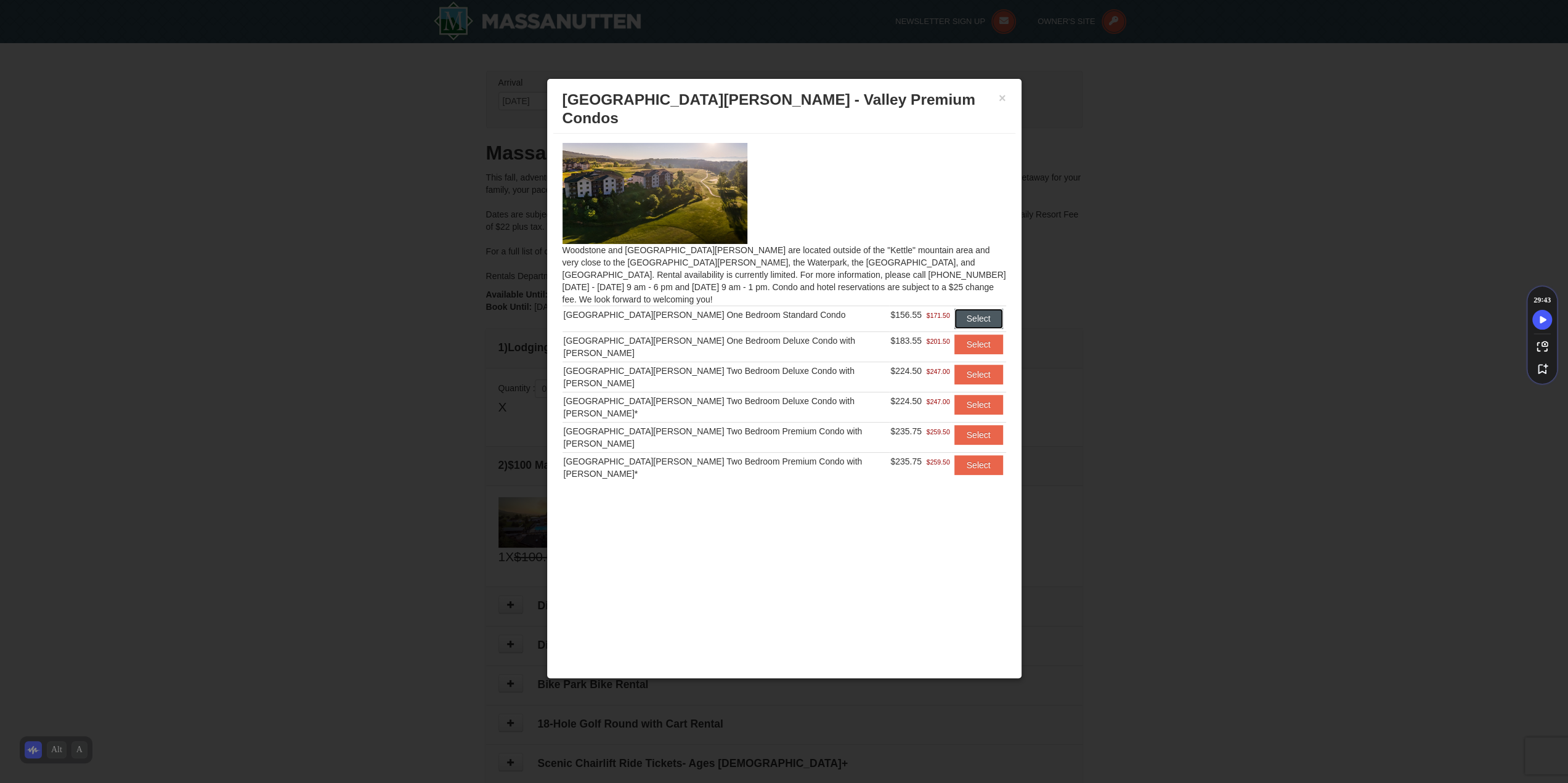
click at [976, 309] on button "Select" at bounding box center [979, 318] width 49 height 19
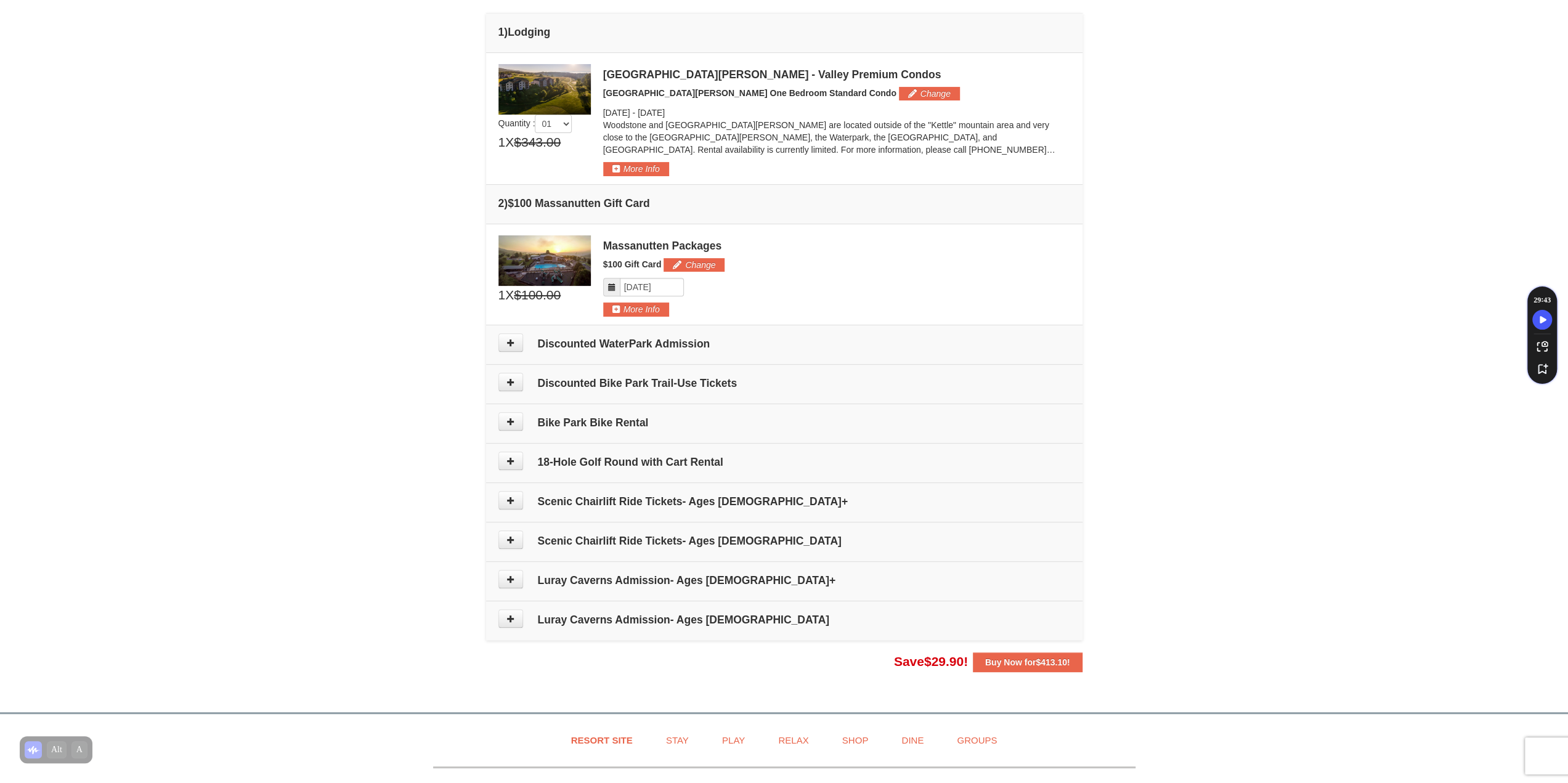
scroll to position [247, 0]
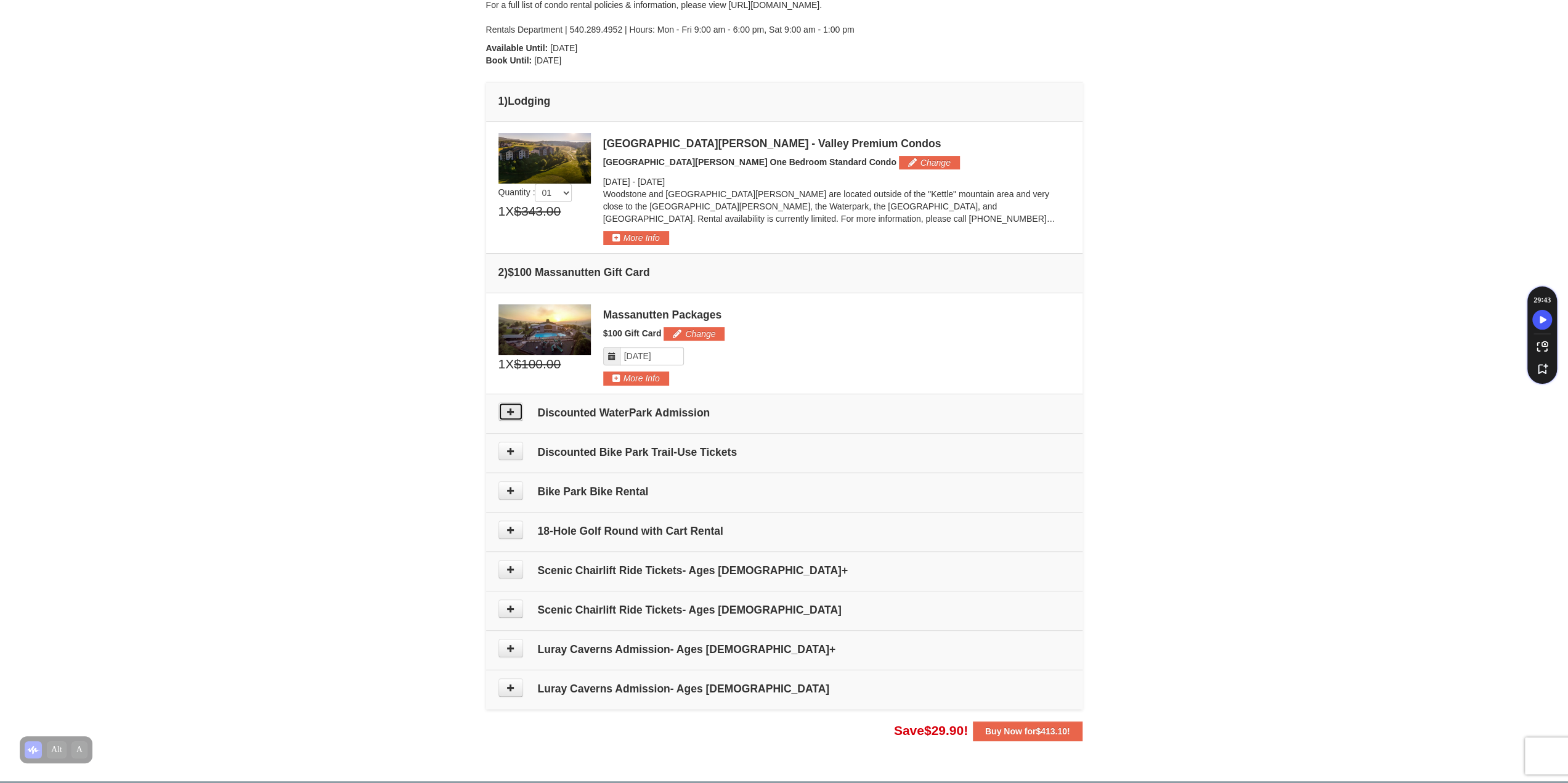
click at [518, 409] on button at bounding box center [511, 412] width 25 height 19
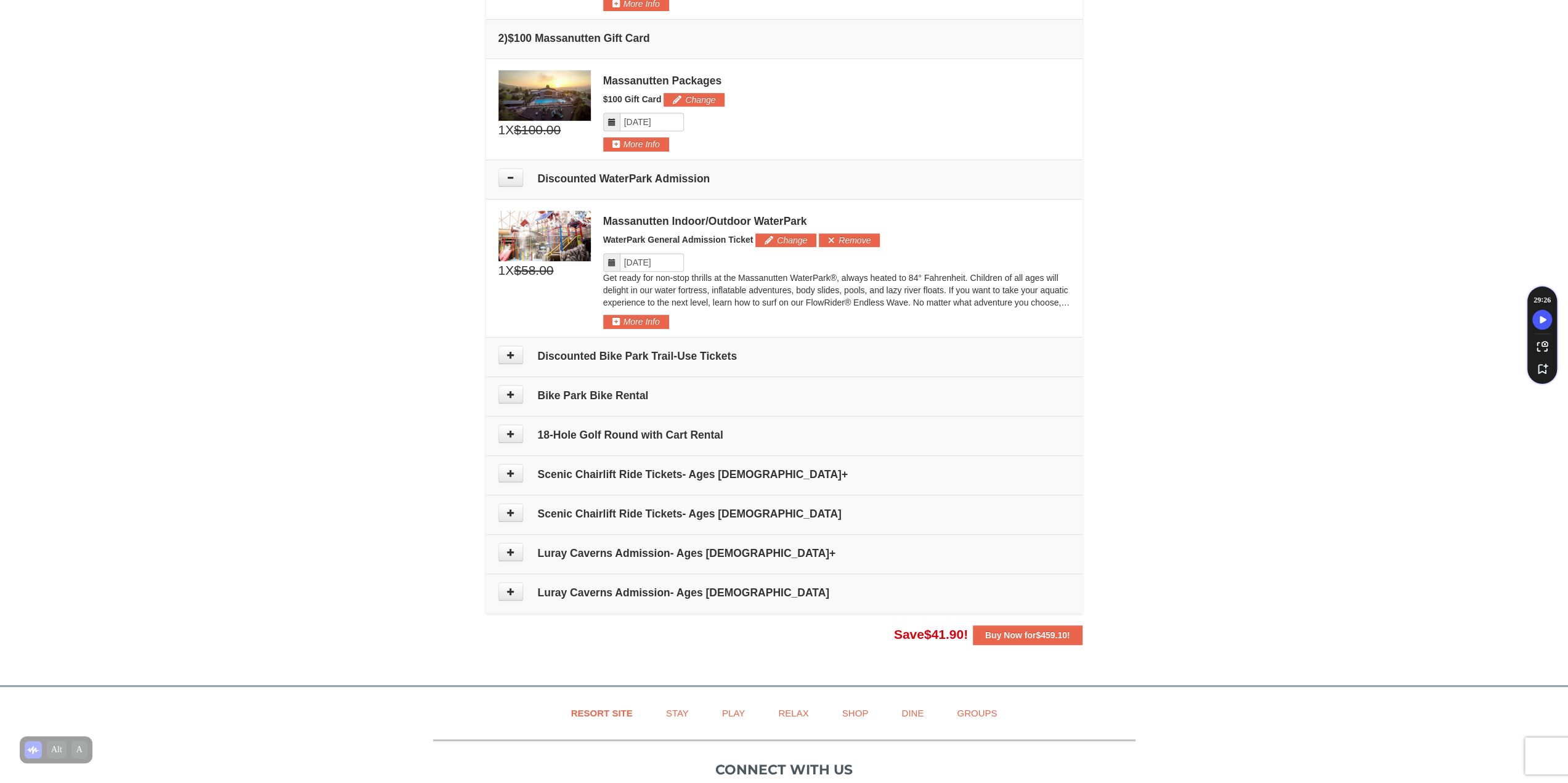
scroll to position [453, 0]
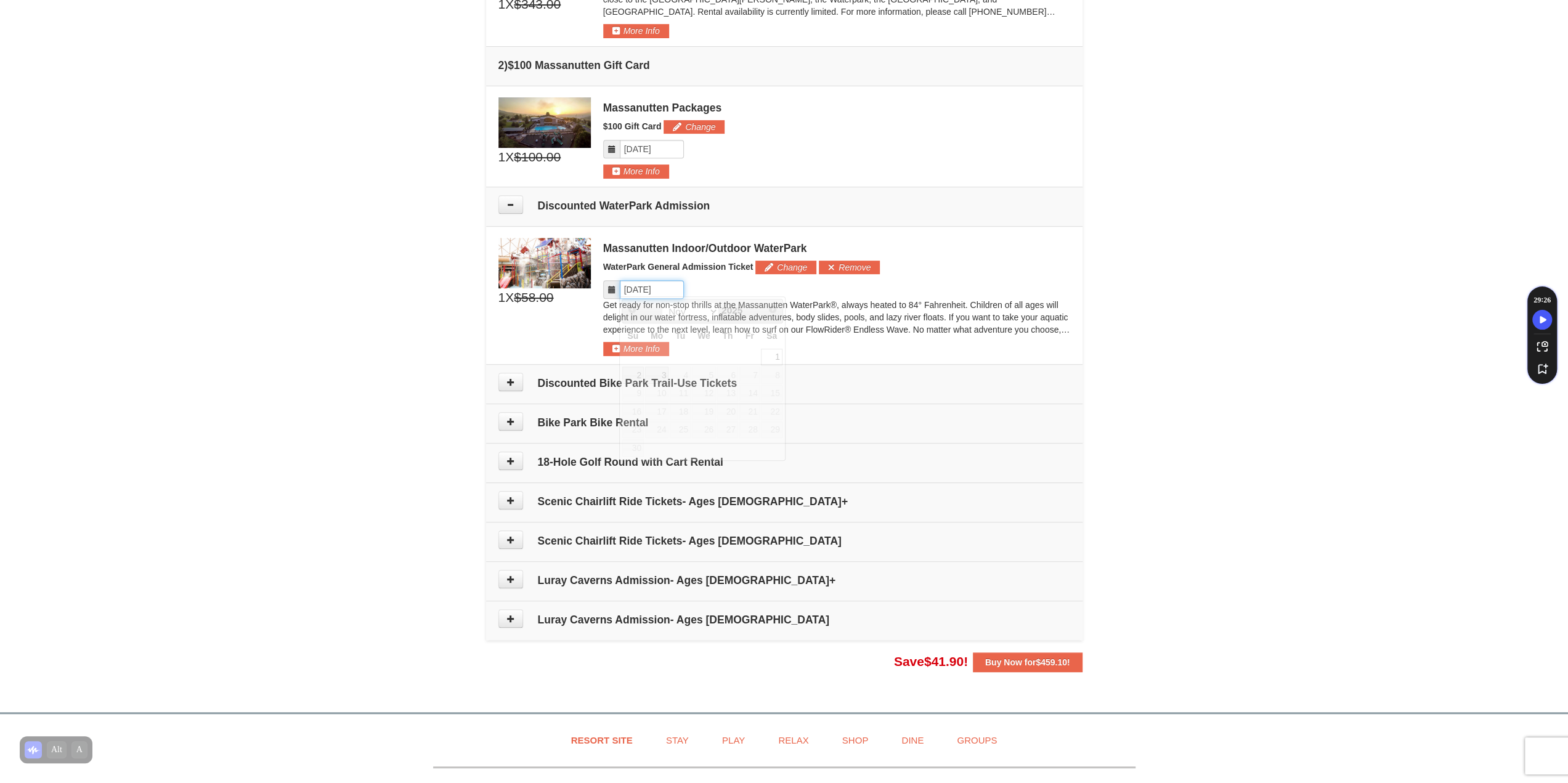
click at [651, 290] on input "Please format dates MM/DD/YYYY" at bounding box center [651, 289] width 64 height 19
click at [637, 372] on link "2" at bounding box center [633, 375] width 22 height 17
click at [665, 288] on input "Please format dates MM/DD/YYYY" at bounding box center [651, 289] width 64 height 19
click at [773, 357] on link "1" at bounding box center [771, 357] width 21 height 17
type input "[DATE]"
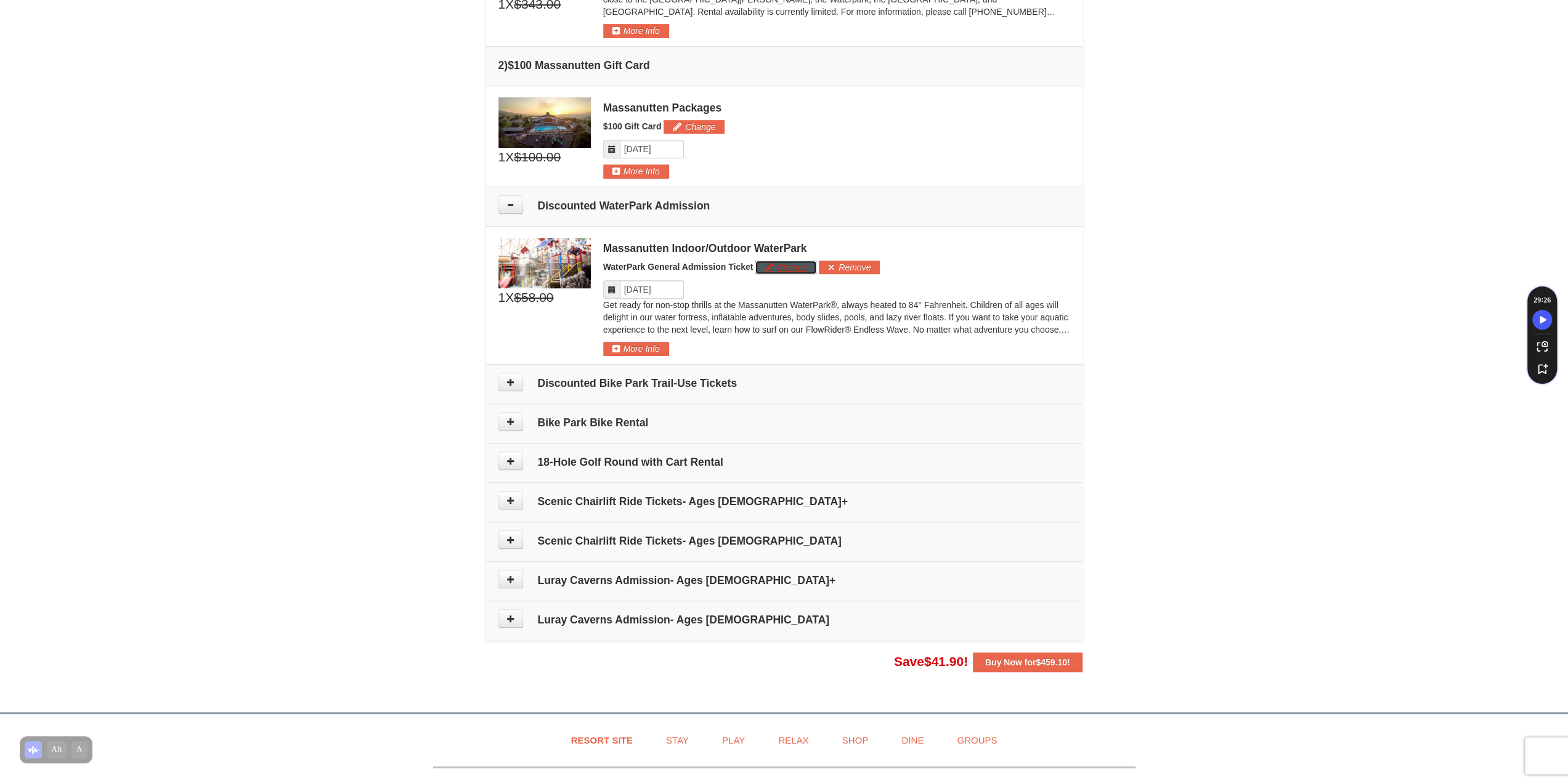
click at [796, 262] on button "Change" at bounding box center [786, 268] width 61 height 14
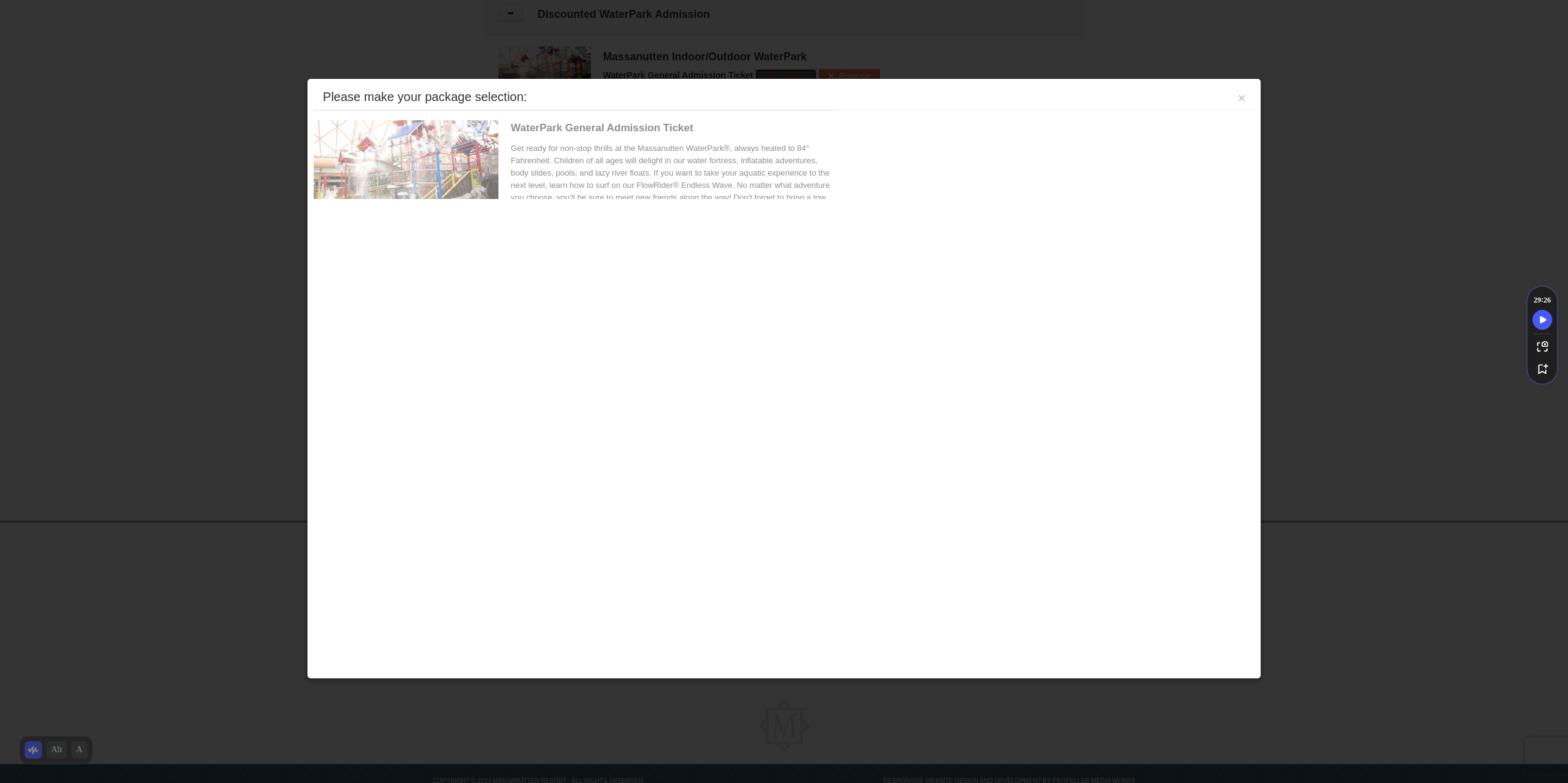
scroll to position [674, 0]
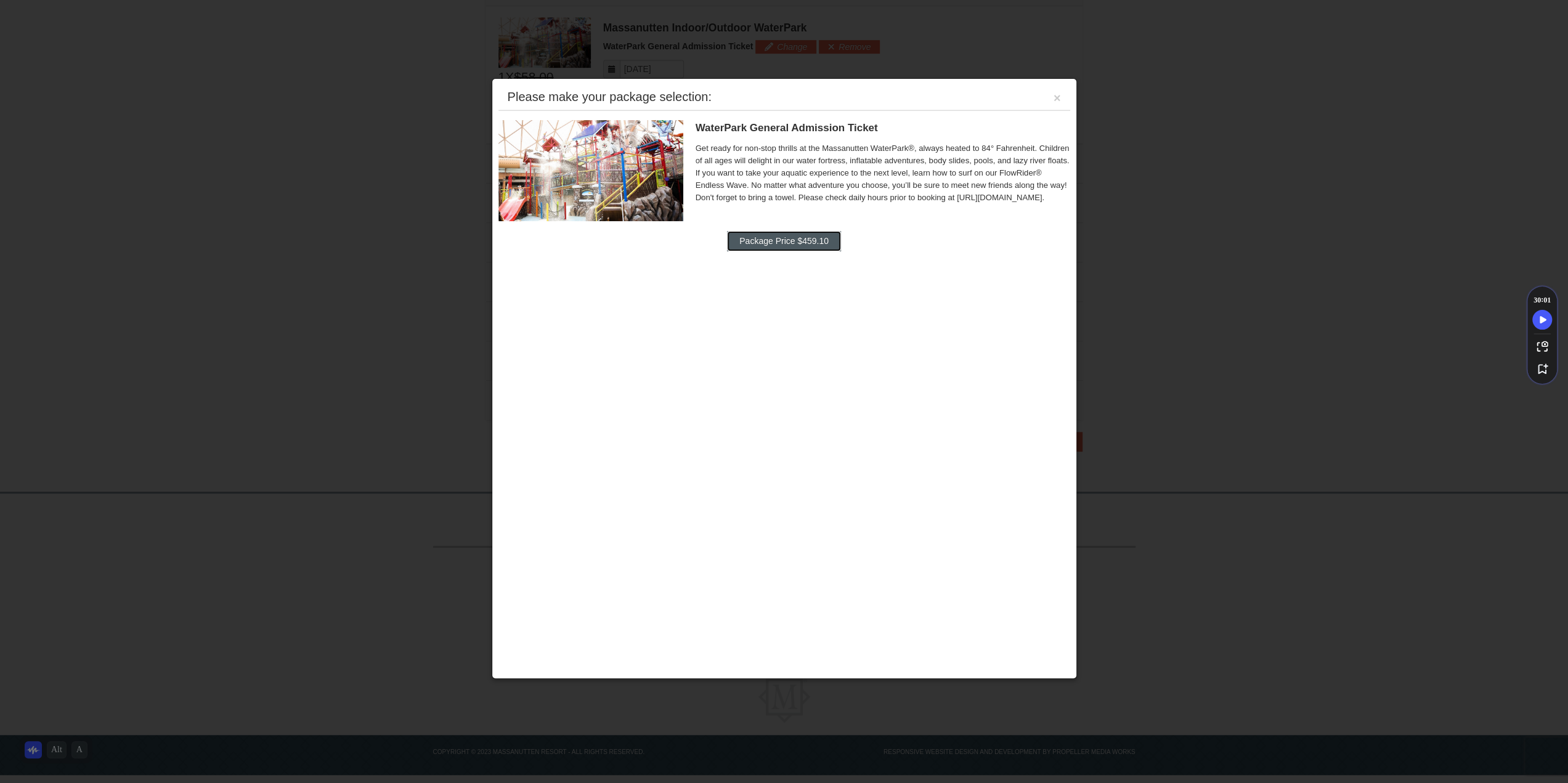
click at [787, 248] on button "Package Price $459.10" at bounding box center [784, 241] width 114 height 19
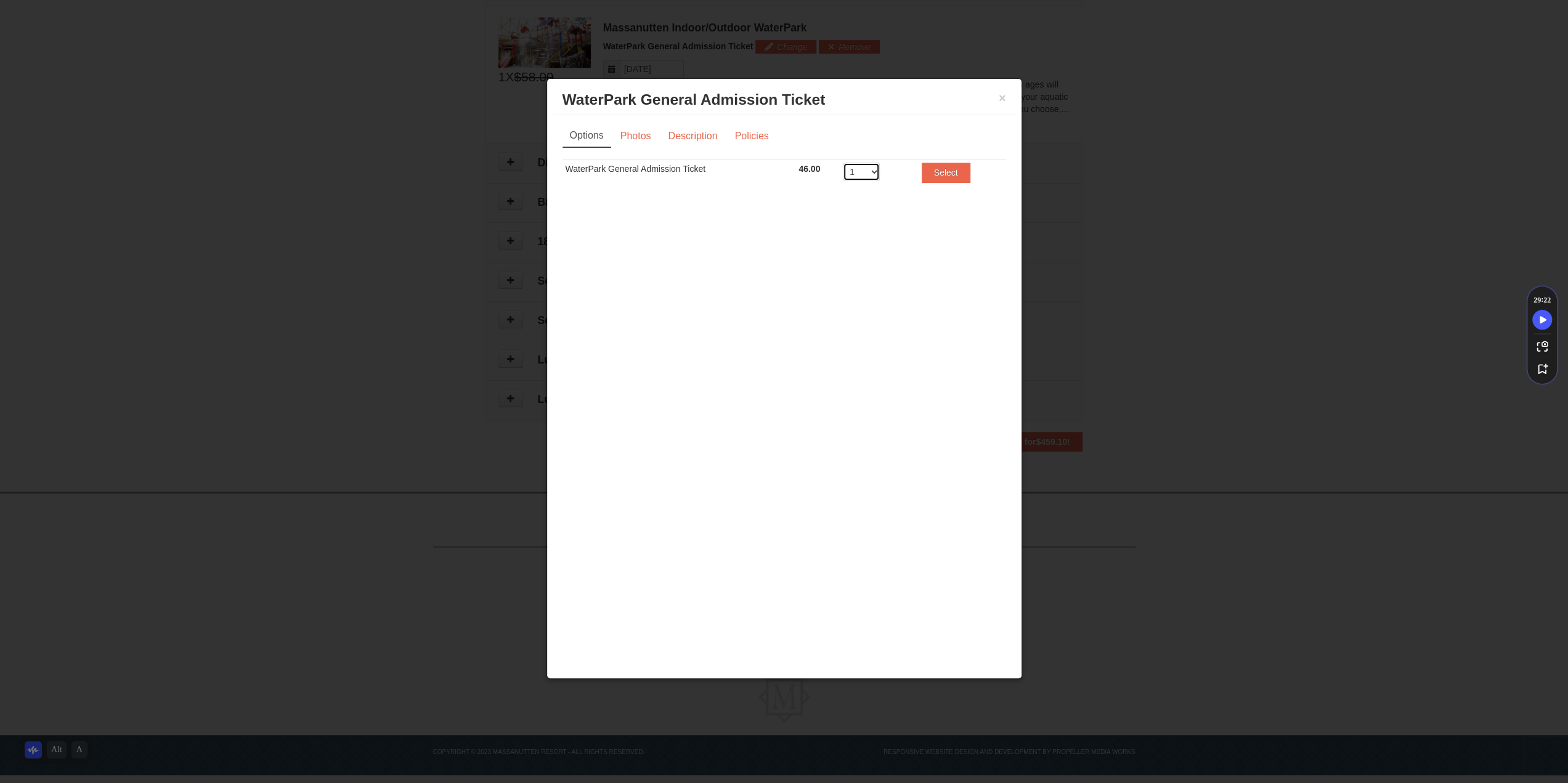
click at [877, 173] on select "1 2 3 4 5 6 7 8" at bounding box center [862, 172] width 37 height 19
select select "4"
click at [843, 162] on select "1 2 3 4 5 6 7 8" at bounding box center [862, 172] width 37 height 19
click at [931, 173] on button "Select" at bounding box center [946, 172] width 49 height 19
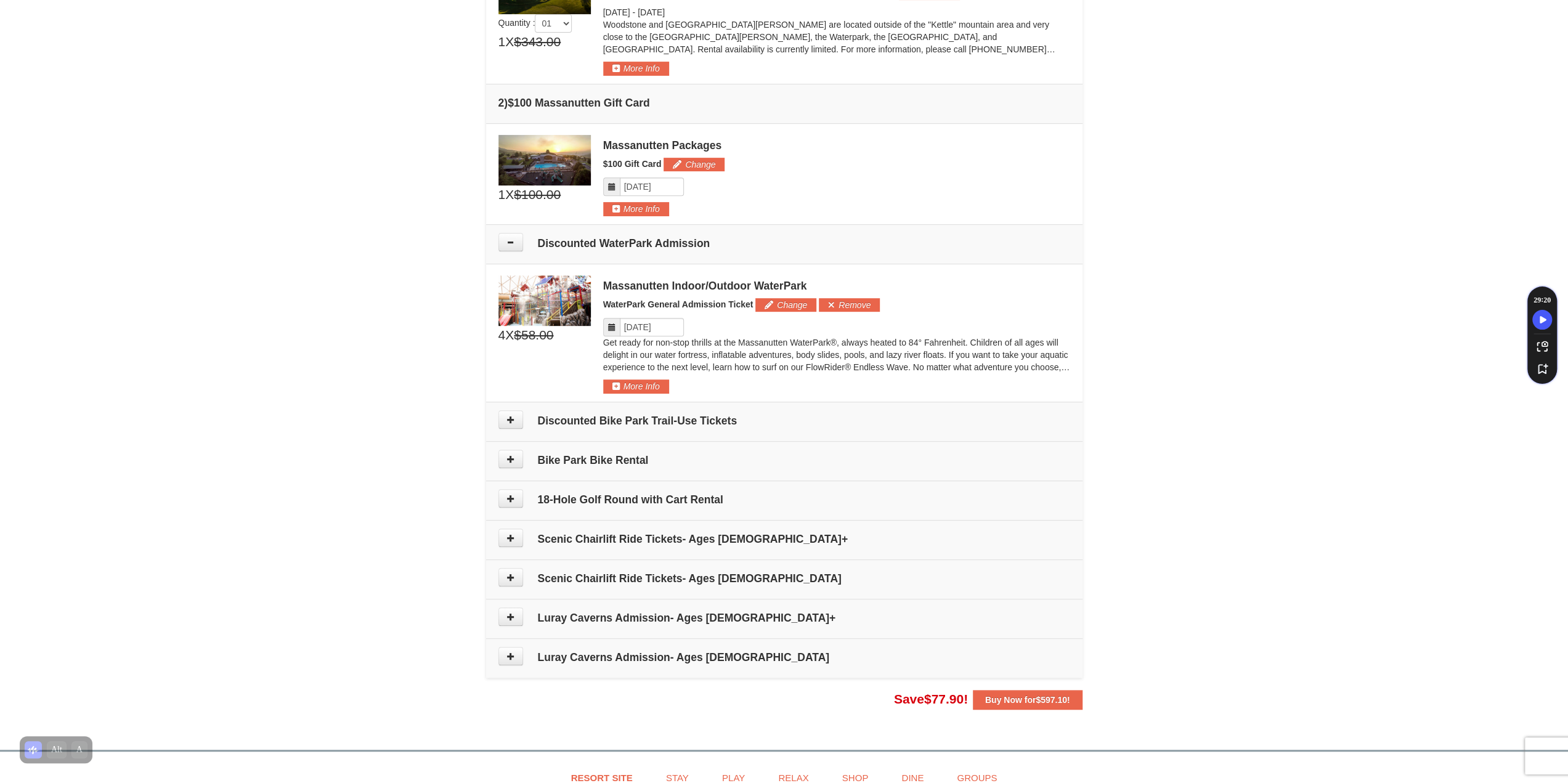
scroll to position [428, 0]
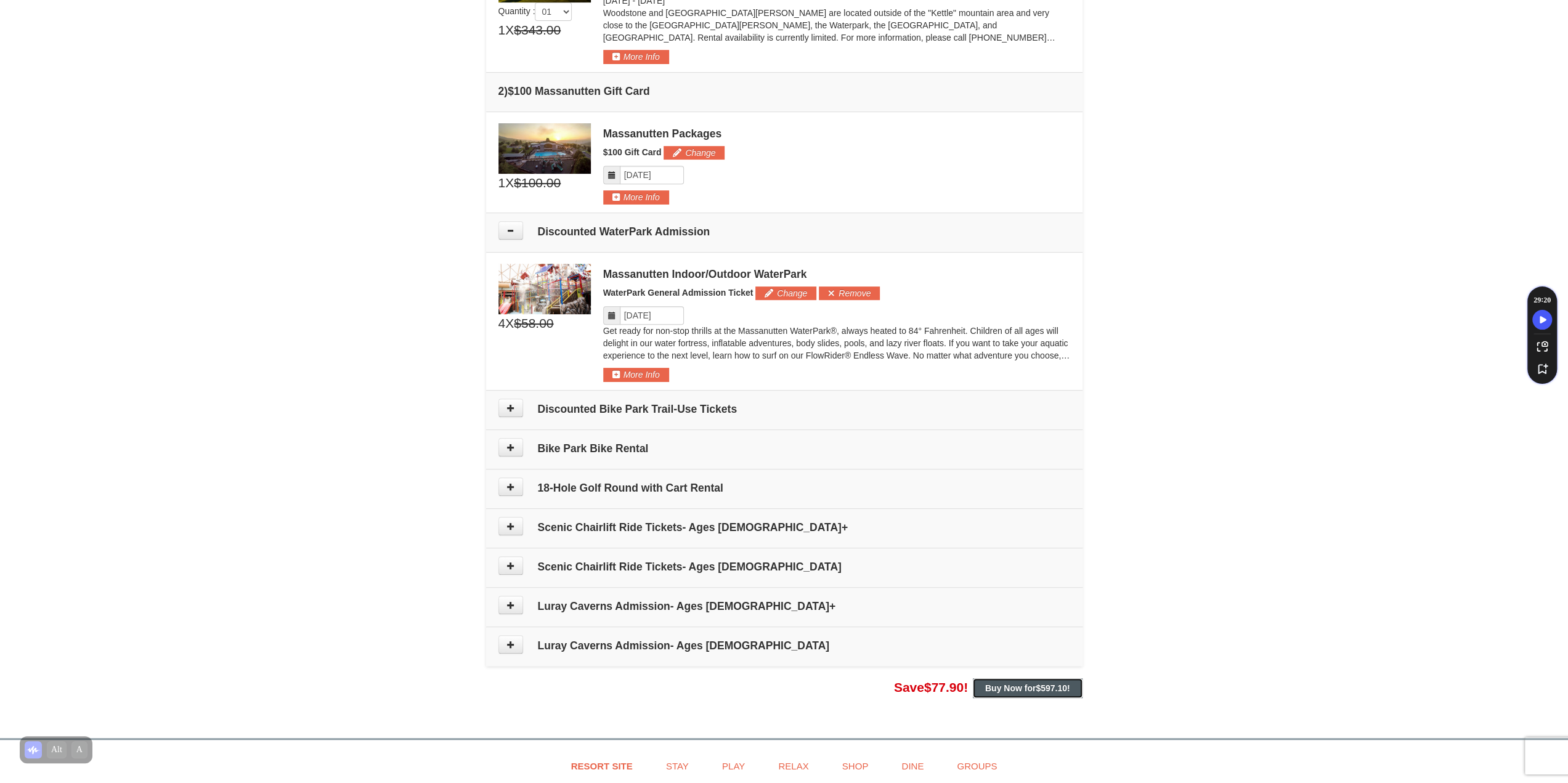
click at [1017, 683] on strong "Buy Now for $597.10 !" at bounding box center [1028, 688] width 85 height 10
click at [987, 684] on strong "Buy Now for $597.10 !" at bounding box center [1028, 688] width 85 height 10
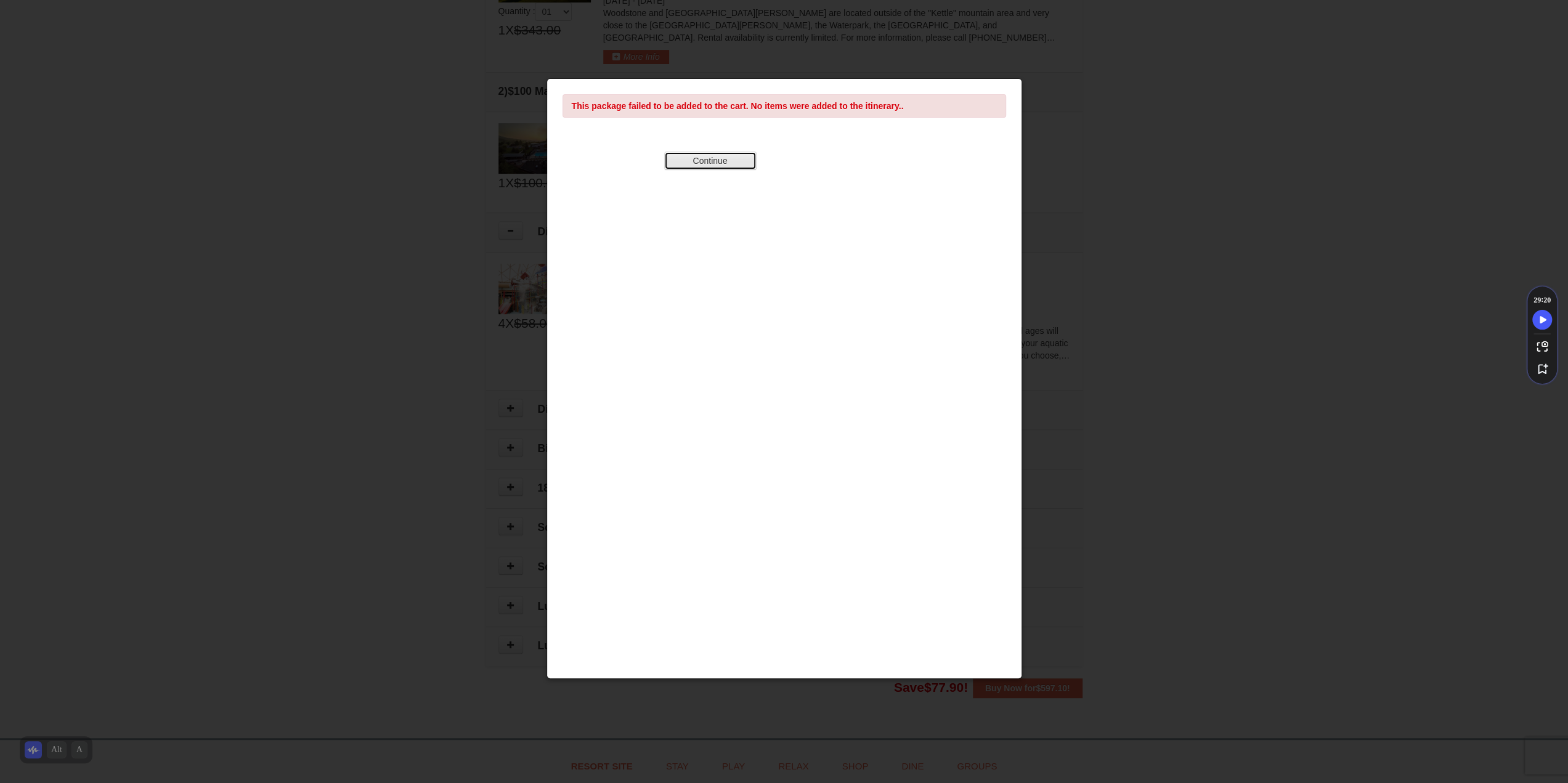
click at [727, 158] on button "Continue" at bounding box center [710, 161] width 92 height 19
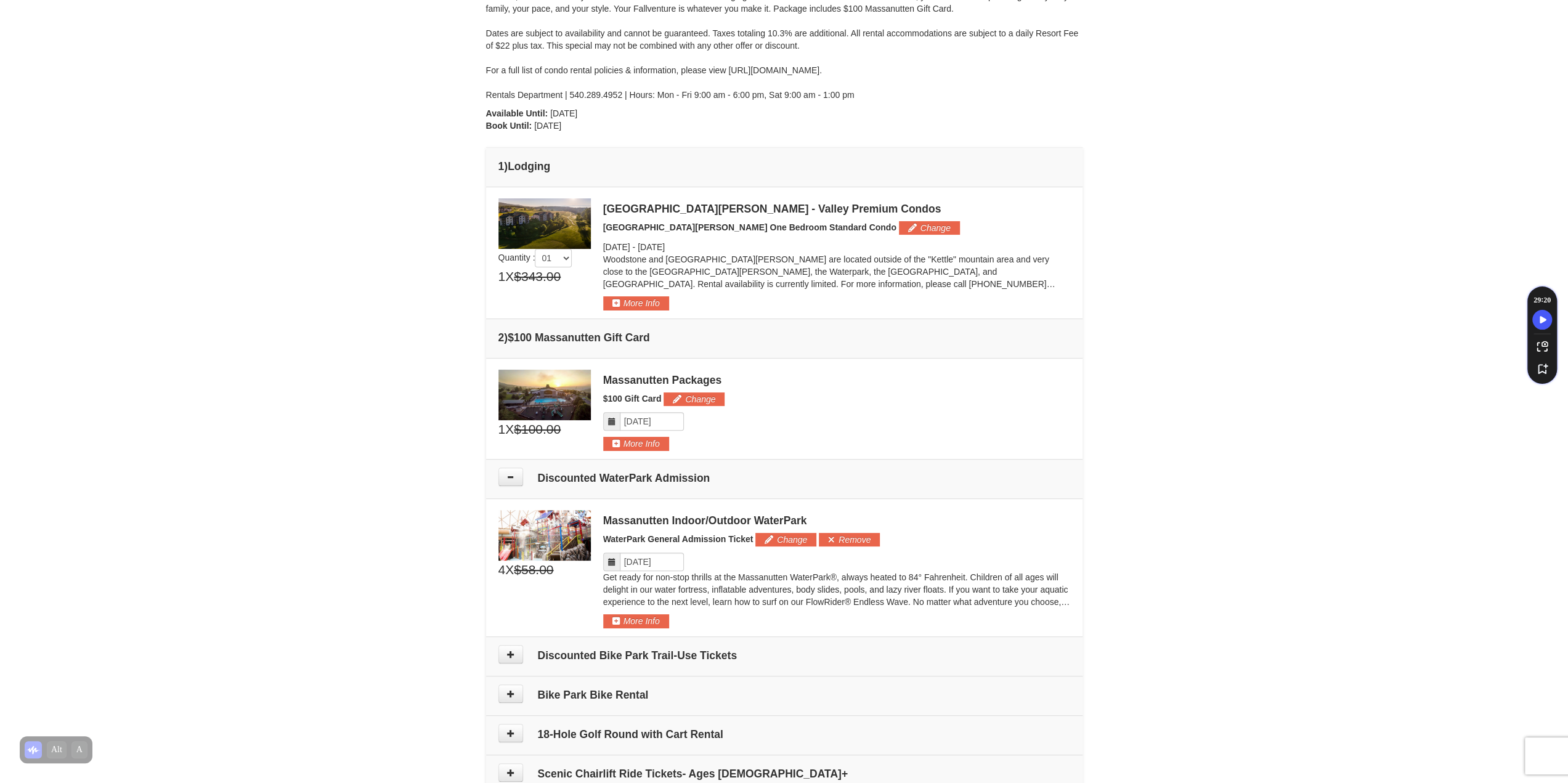
scroll to position [0, 0]
